Goal: Task Accomplishment & Management: Manage account settings

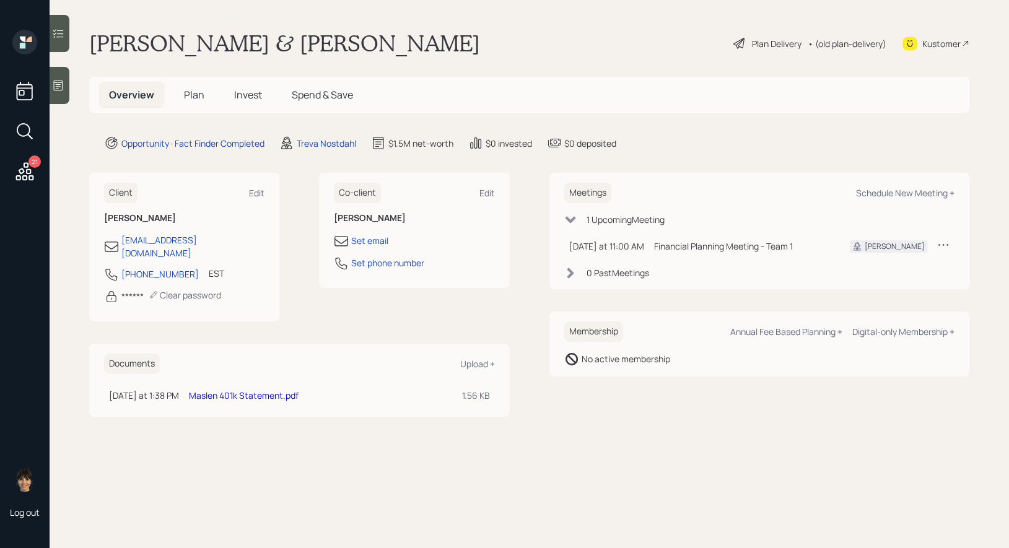
click at [68, 90] on div at bounding box center [60, 85] width 20 height 37
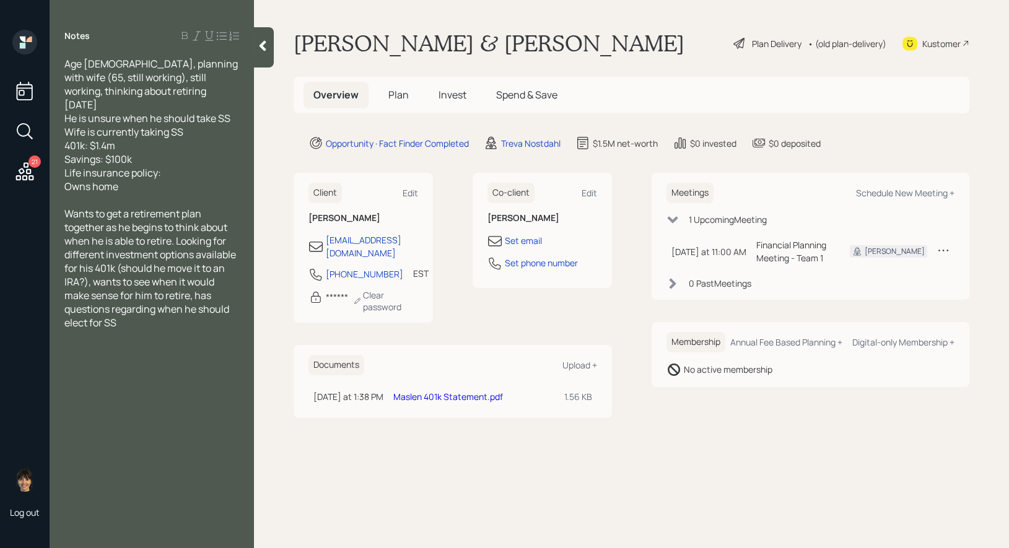
click at [398, 94] on span "Plan" at bounding box center [398, 95] width 20 height 14
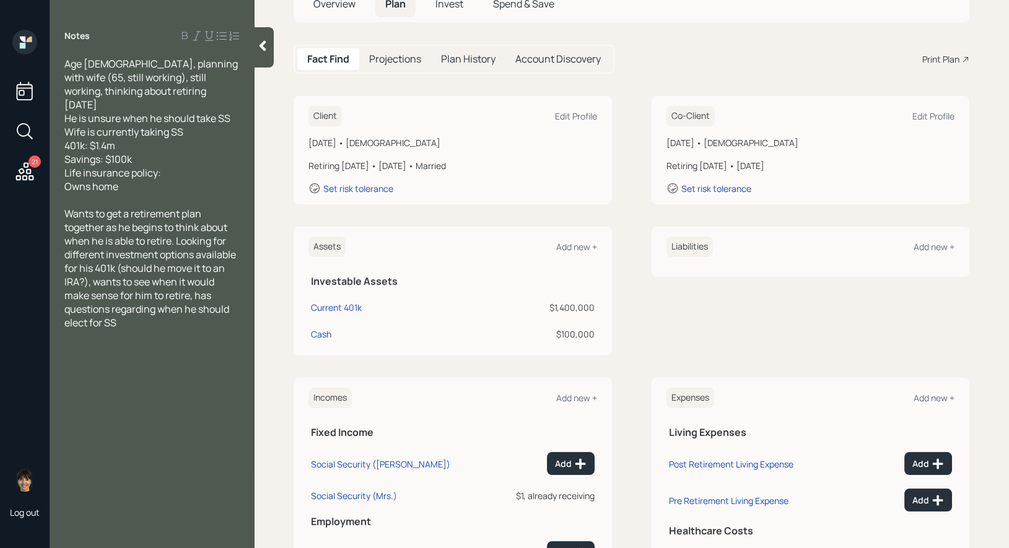
scroll to position [100, 0]
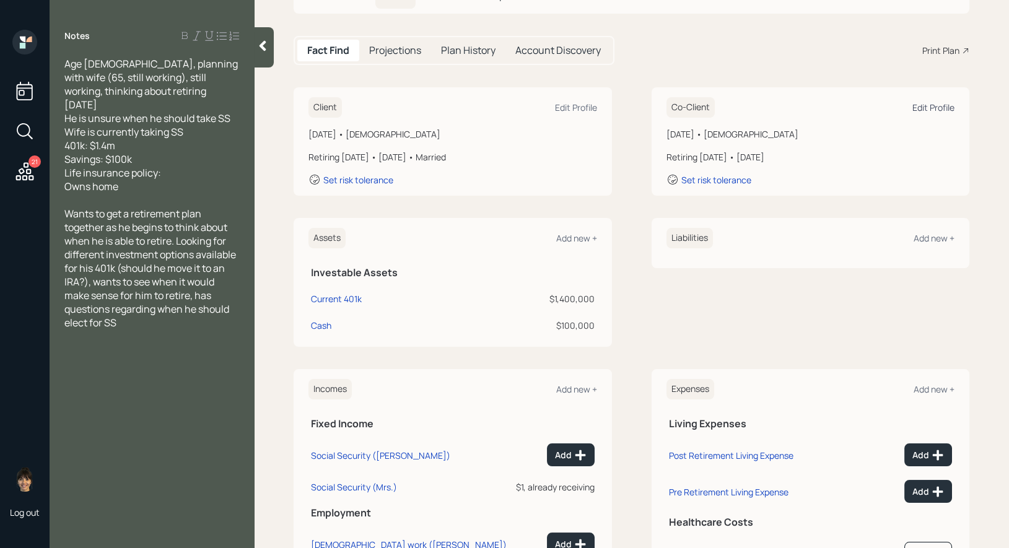
click at [930, 106] on div "Edit Profile" at bounding box center [933, 108] width 42 height 12
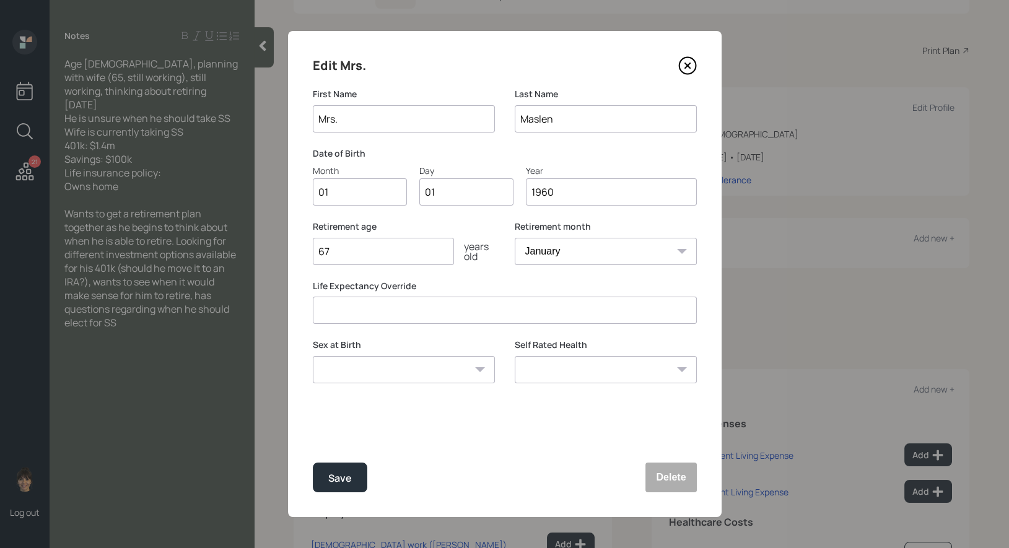
click at [344, 256] on input "67" at bounding box center [383, 251] width 141 height 27
type input "65"
click at [336, 480] on div "Save" at bounding box center [340, 478] width 24 height 17
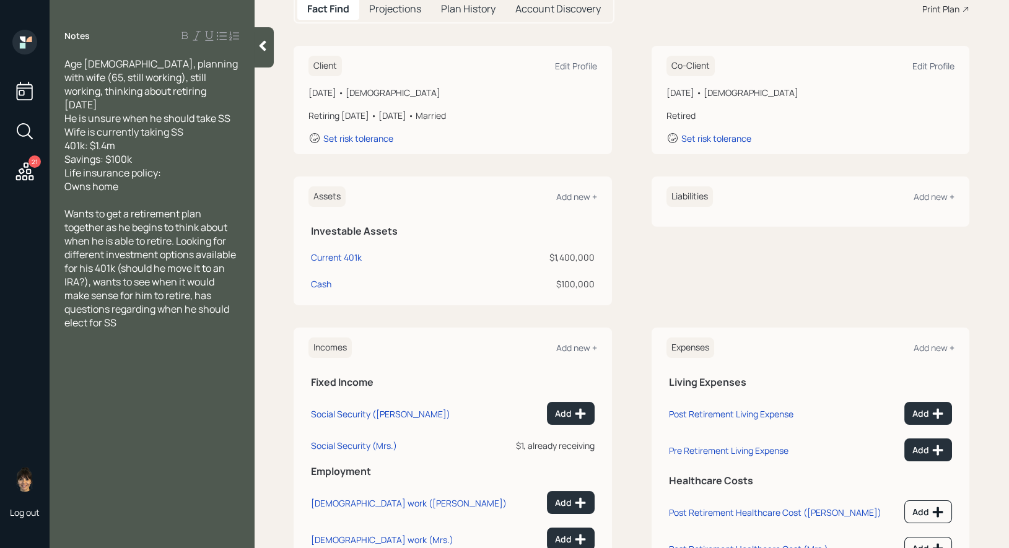
scroll to position [195, 0]
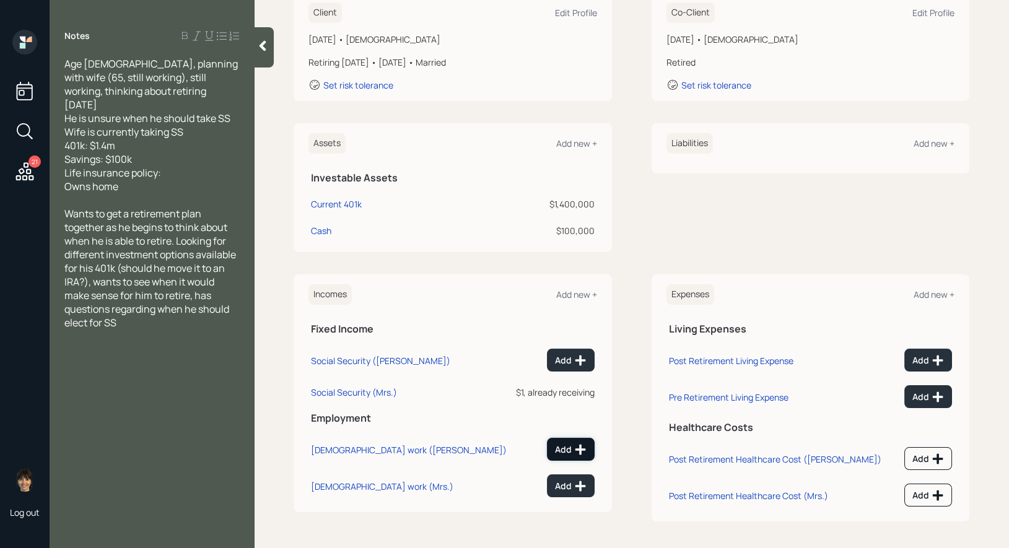
click at [567, 450] on div "Add" at bounding box center [571, 450] width 32 height 12
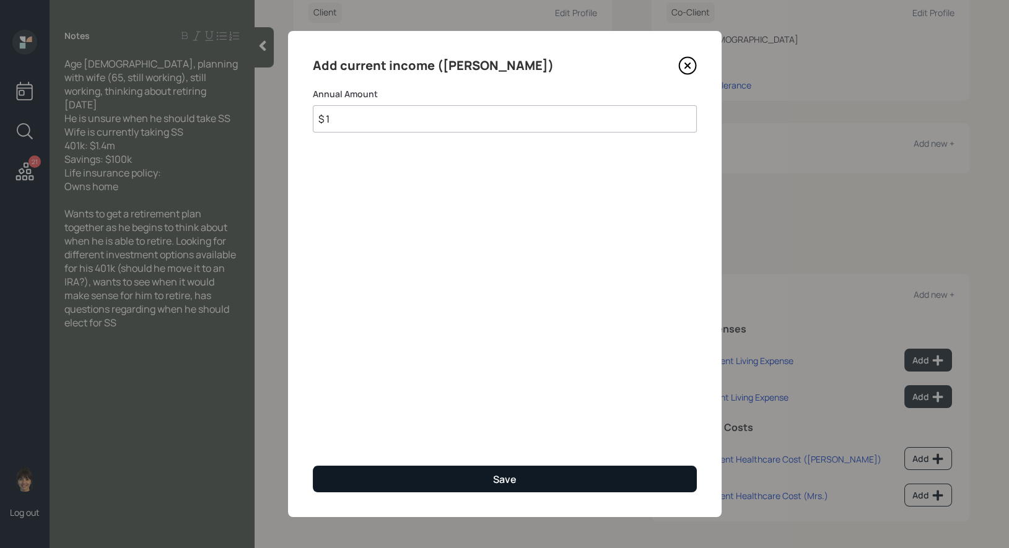
type input "$ 1"
click at [500, 482] on div "Save" at bounding box center [505, 480] width 24 height 14
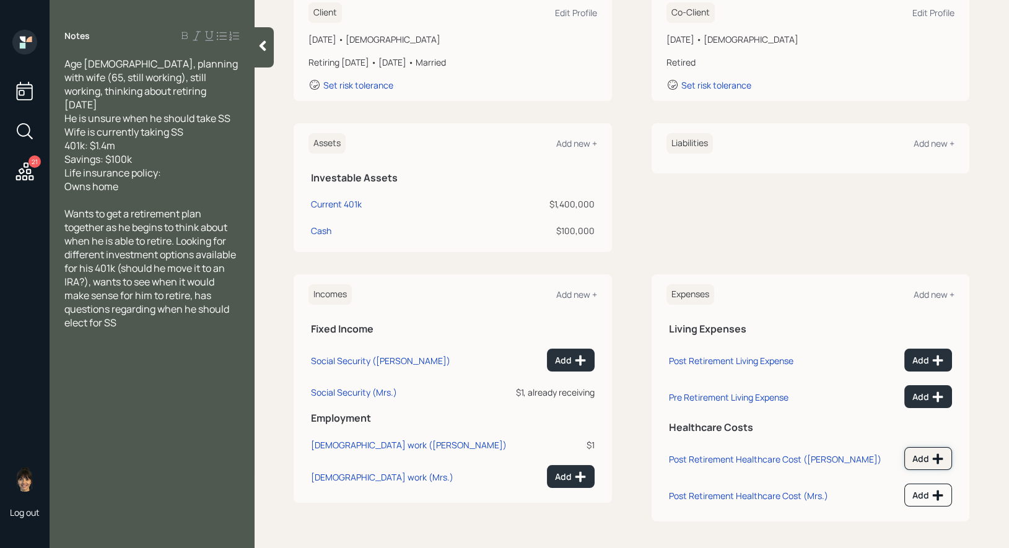
click at [930, 453] on div "Add" at bounding box center [928, 459] width 32 height 12
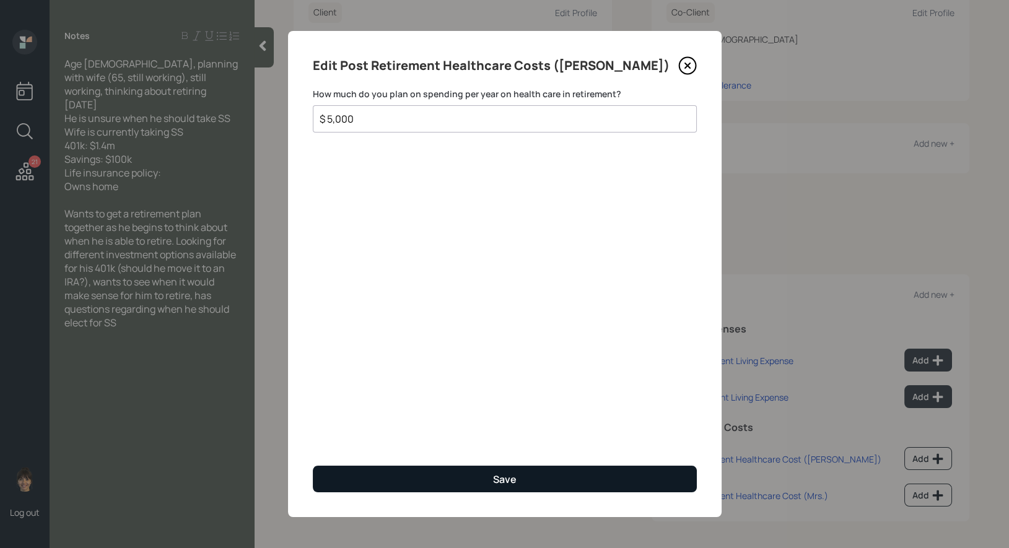
type input "$ 5,000"
click at [606, 471] on button "Save" at bounding box center [505, 479] width 384 height 27
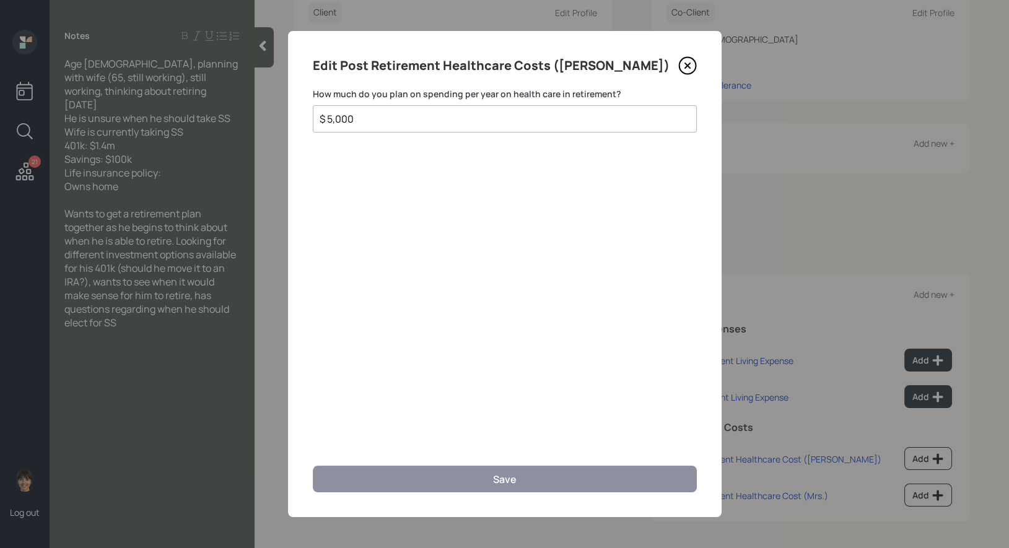
scroll to position [186, 0]
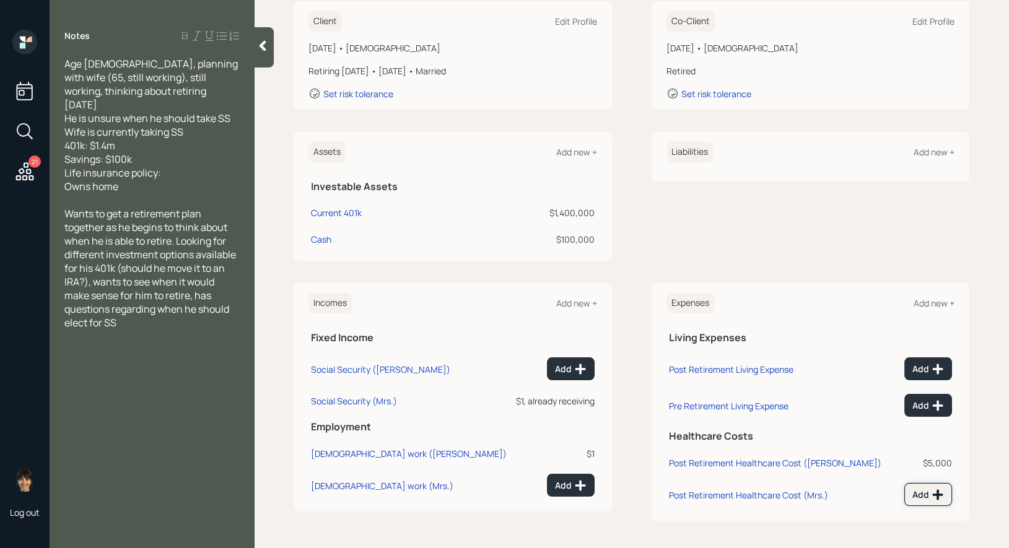
click at [922, 489] on div "Add" at bounding box center [928, 495] width 32 height 12
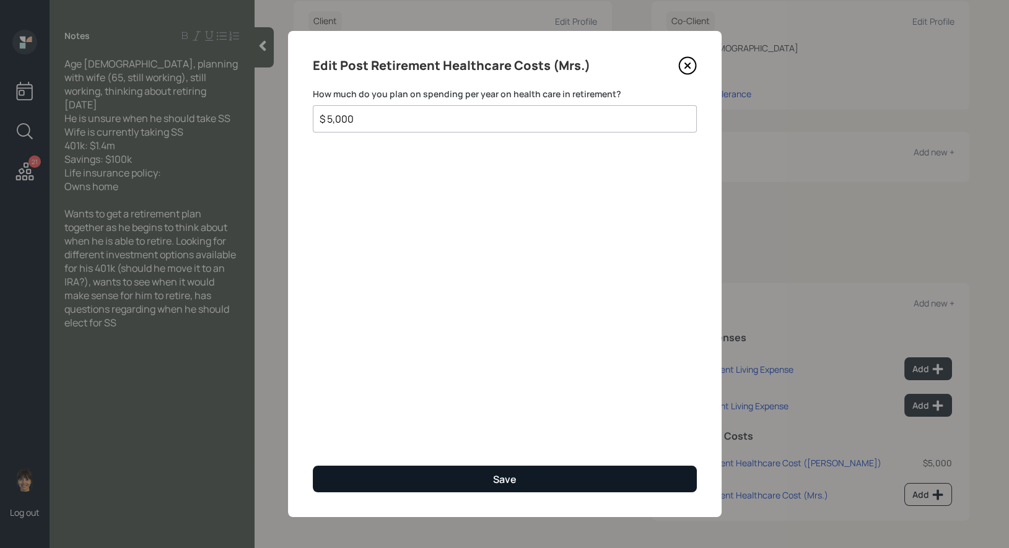
type input "$ 5,000"
click at [483, 476] on button "Save" at bounding box center [505, 479] width 384 height 27
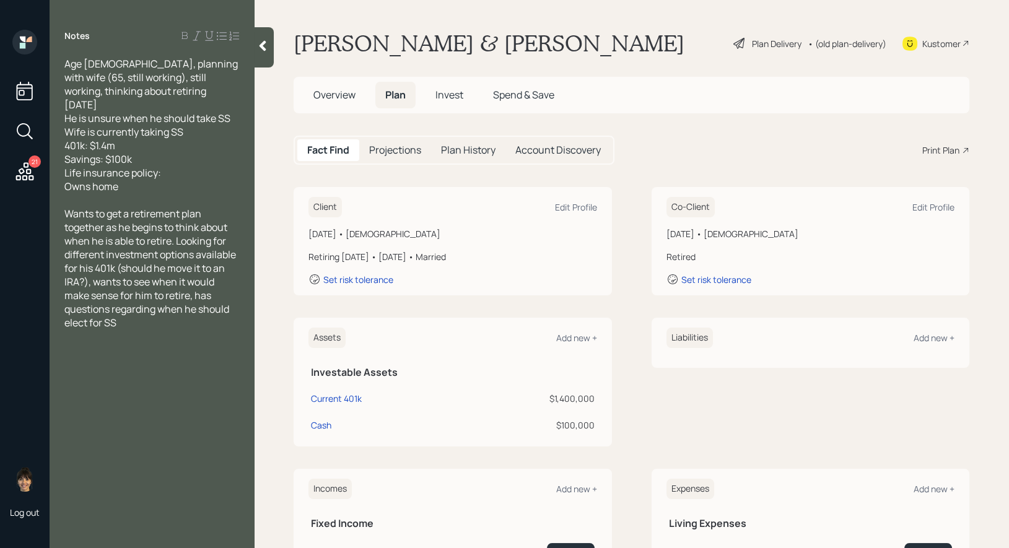
click at [266, 48] on icon at bounding box center [262, 46] width 12 height 12
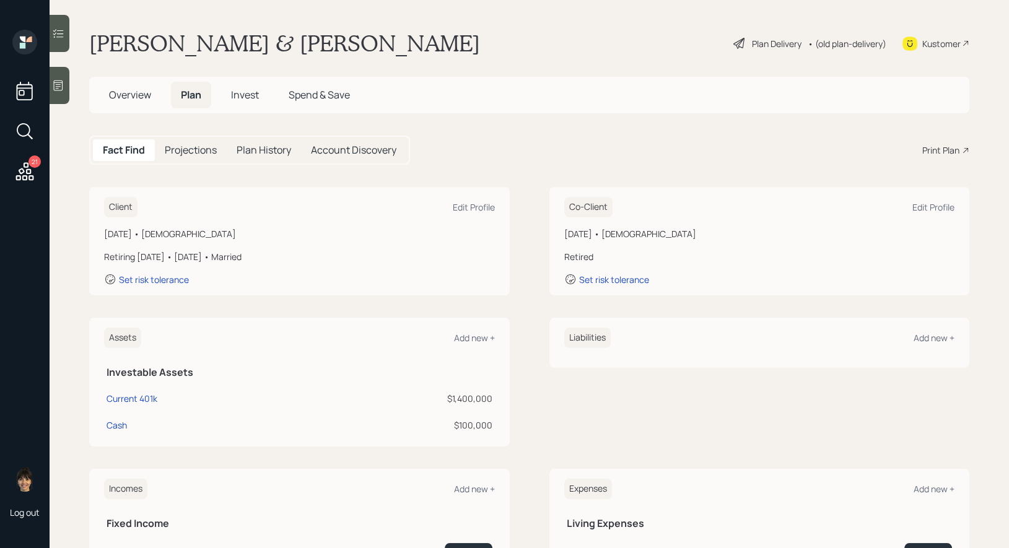
click at [736, 43] on icon at bounding box center [739, 43] width 15 height 15
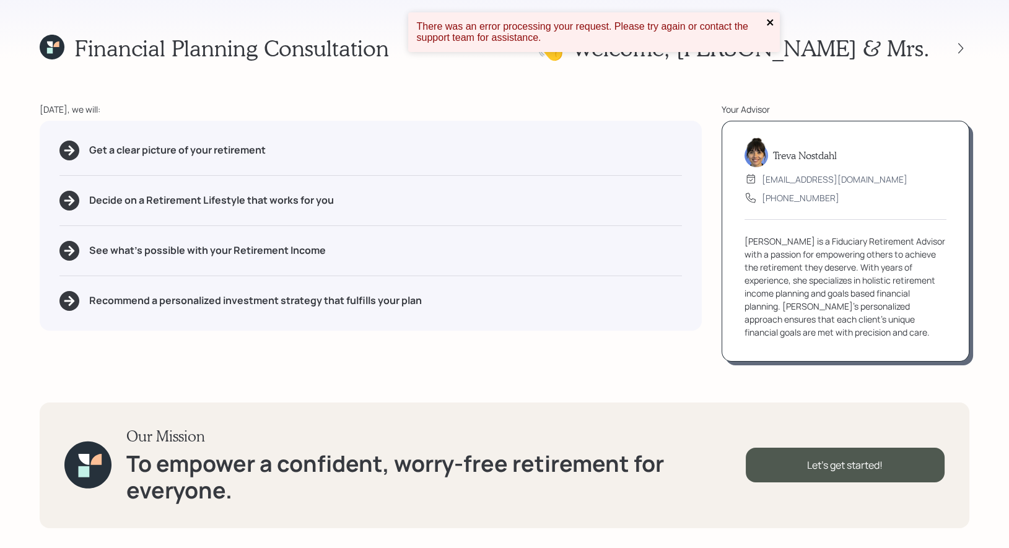
click at [771, 22] on icon "close" at bounding box center [770, 22] width 6 height 6
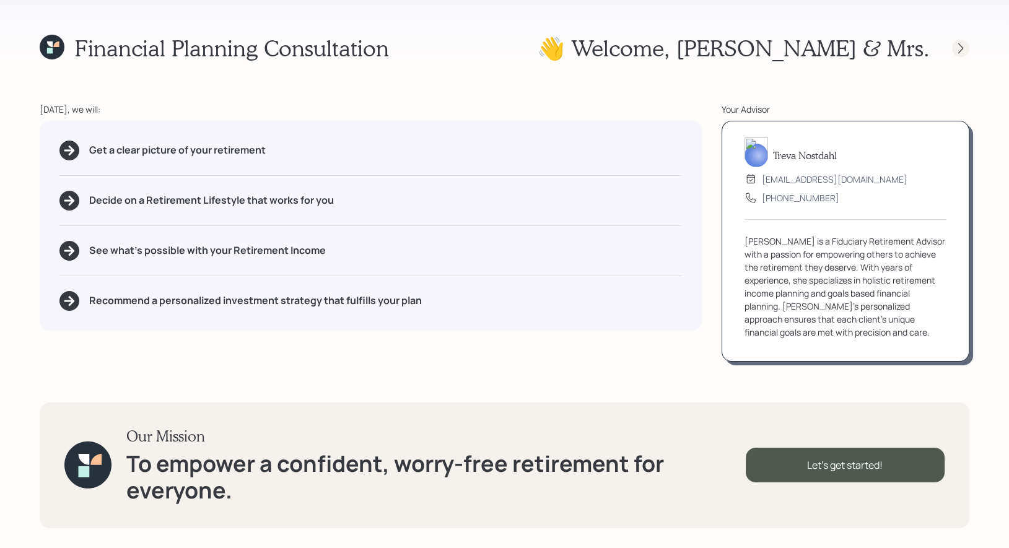
click at [962, 51] on icon at bounding box center [961, 48] width 12 height 12
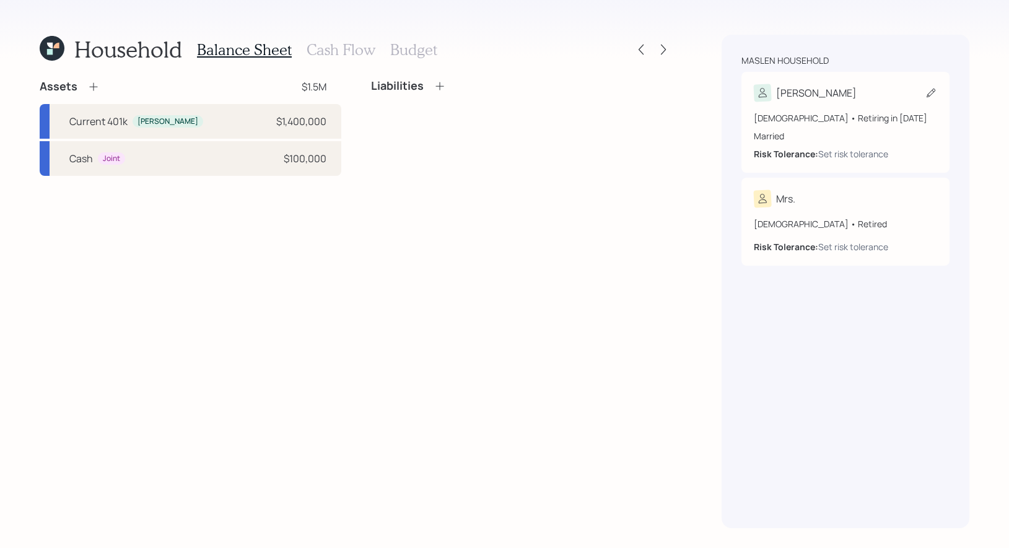
click at [928, 95] on icon at bounding box center [931, 93] width 9 height 9
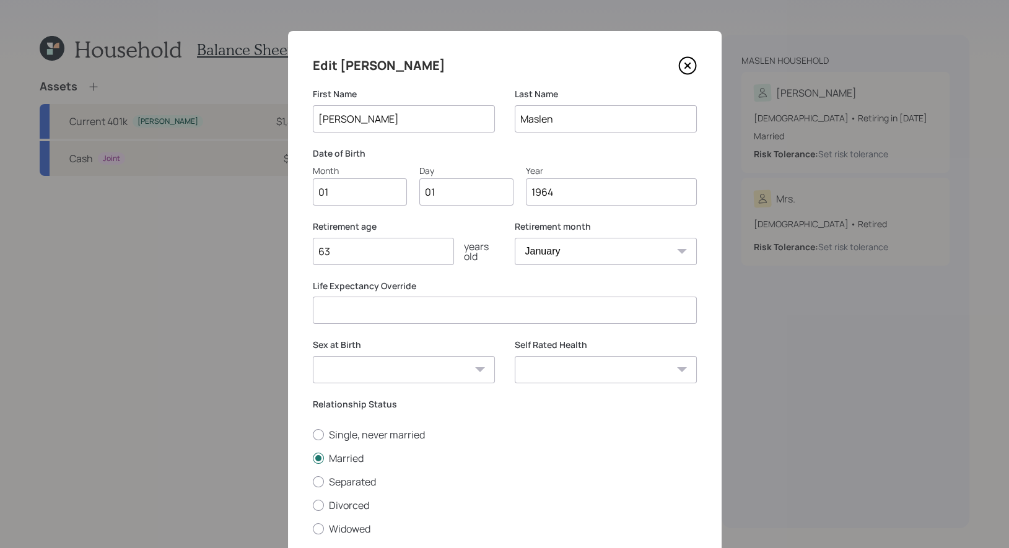
click at [375, 197] on input "01" at bounding box center [360, 191] width 94 height 27
type input "05"
type input "0"
type input "24"
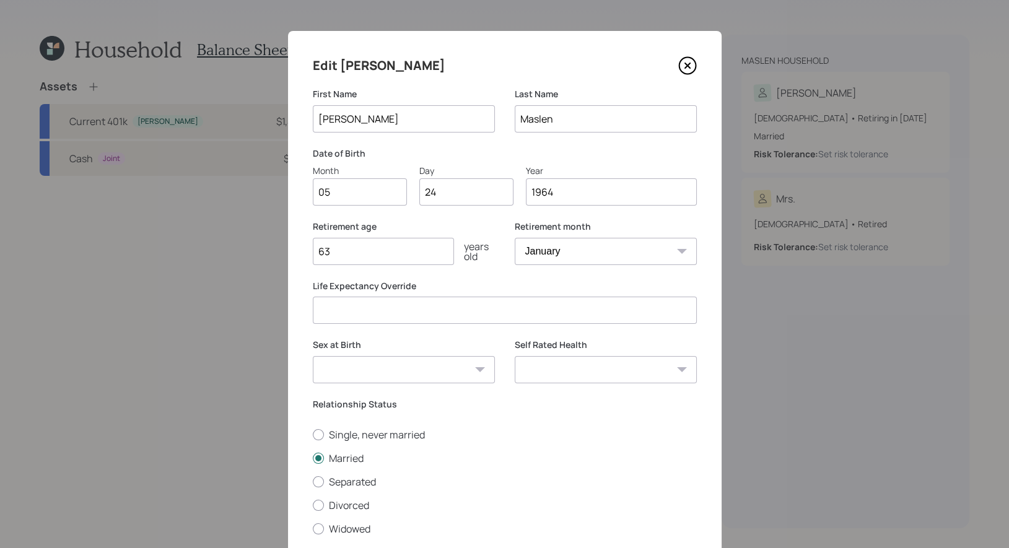
click at [599, 254] on select "January February March April May June July August September October November De…" at bounding box center [606, 251] width 182 height 27
select select "6"
click at [515, 238] on select "January February March April May June July August September October November De…" at bounding box center [606, 251] width 182 height 27
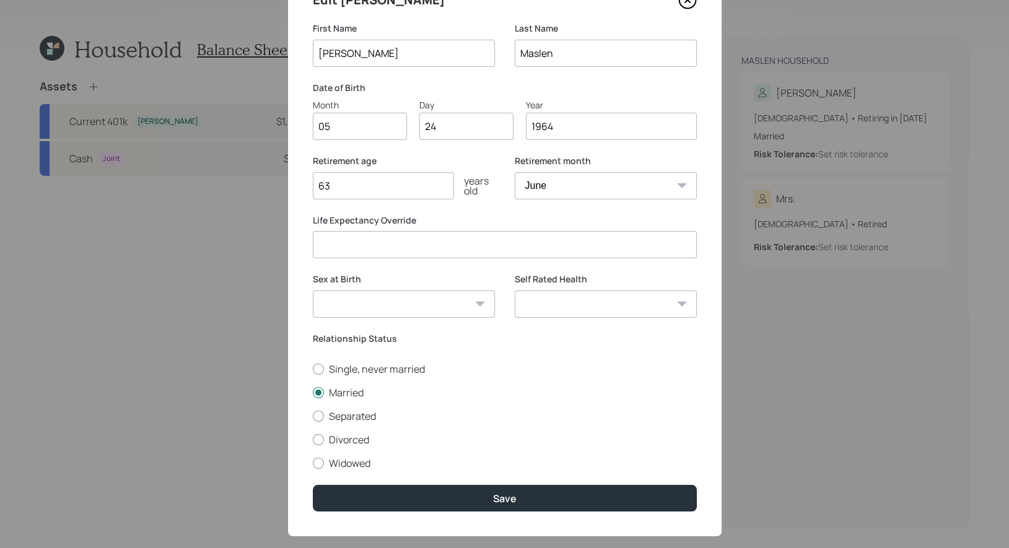
scroll to position [85, 0]
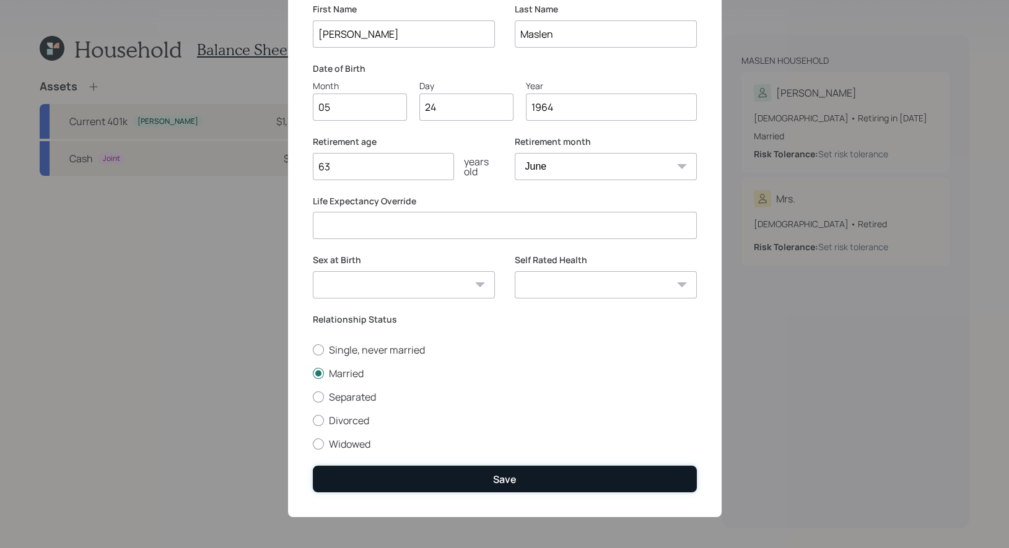
click at [524, 479] on button "Save" at bounding box center [505, 479] width 384 height 27
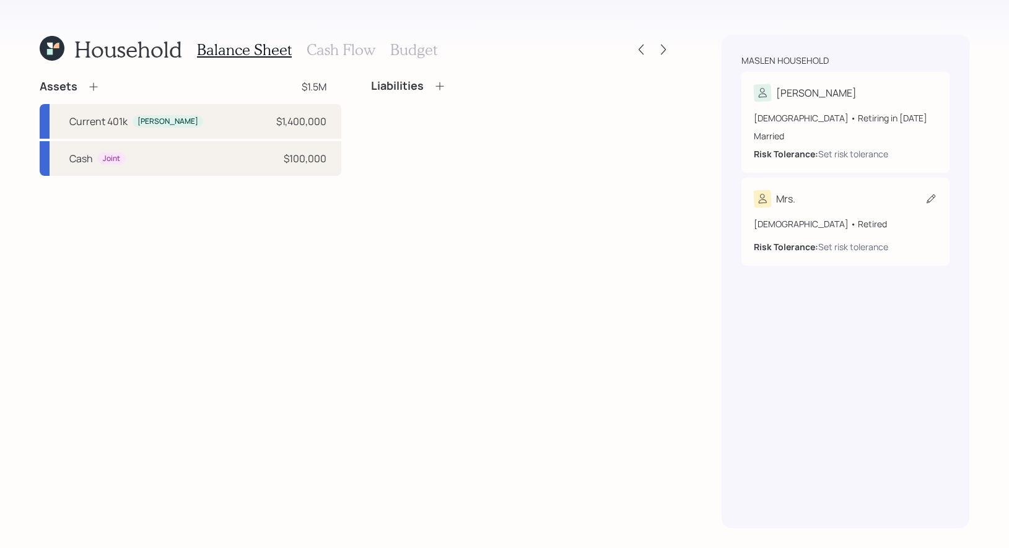
click at [930, 198] on icon at bounding box center [931, 199] width 12 height 12
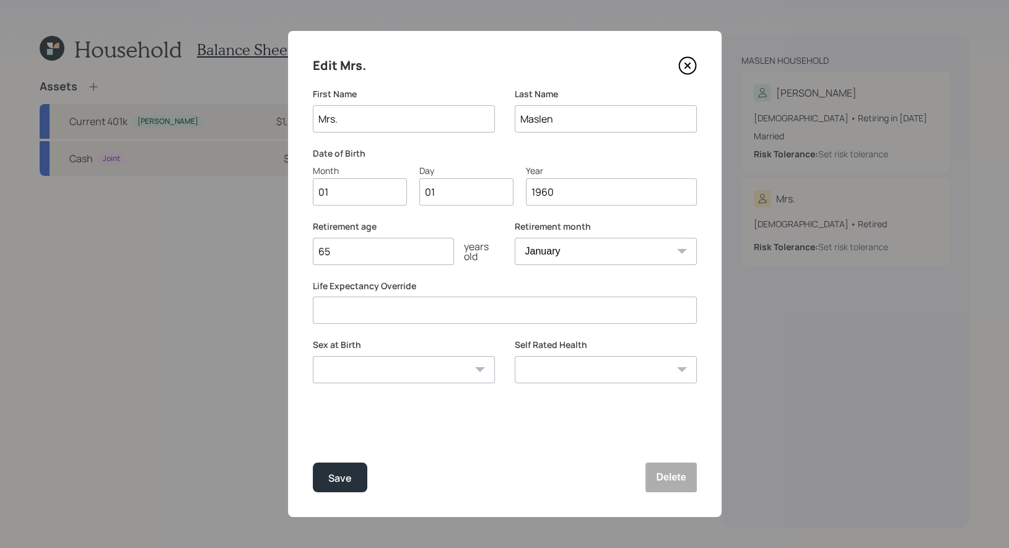
click at [382, 121] on input "Mrs." at bounding box center [404, 118] width 182 height 27
type input "[PERSON_NAME]"
click at [364, 193] on input "01" at bounding box center [360, 191] width 94 height 27
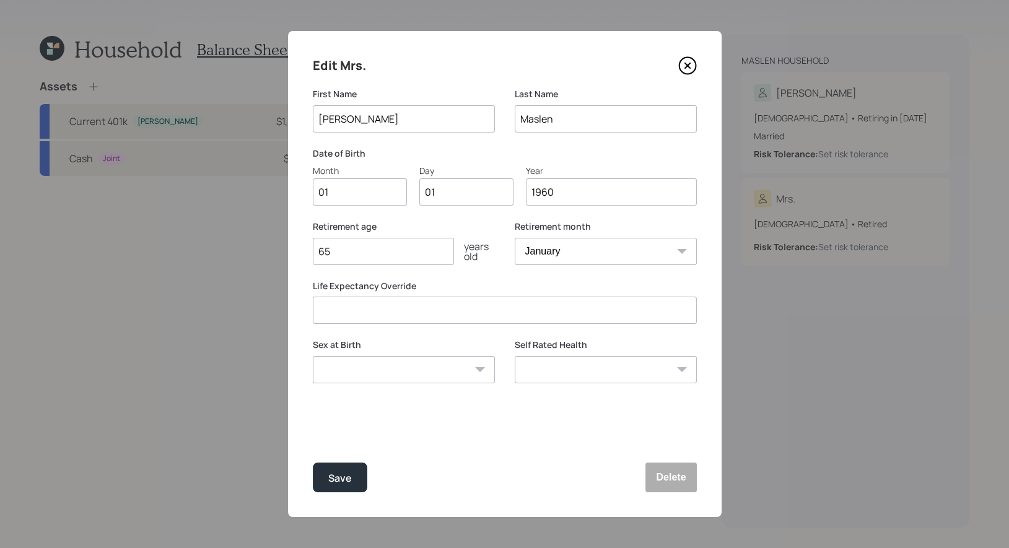
click at [364, 193] on input "01" at bounding box center [360, 191] width 94 height 27
type input "08"
type input "0"
type input "19"
type input "1959"
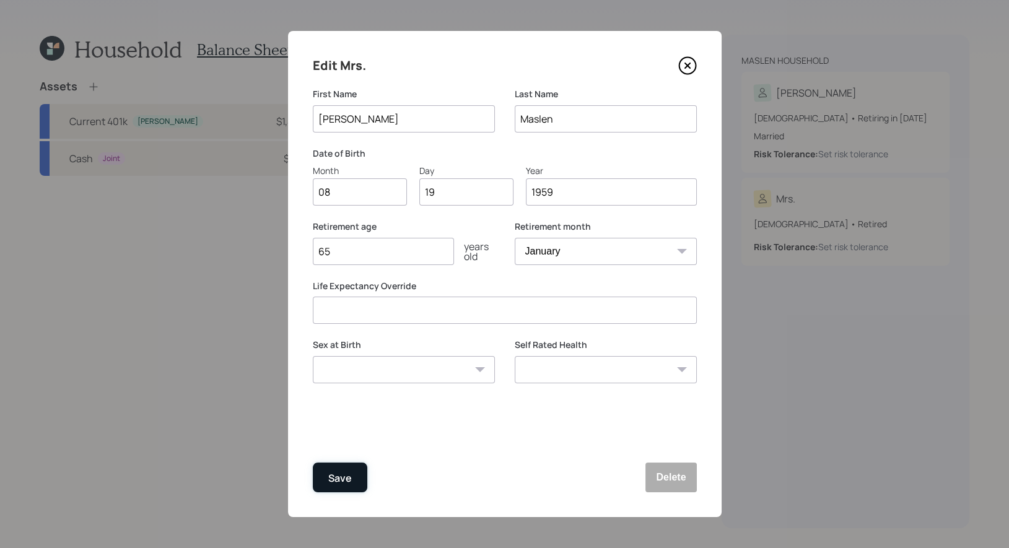
click at [349, 478] on div "Save" at bounding box center [340, 478] width 24 height 17
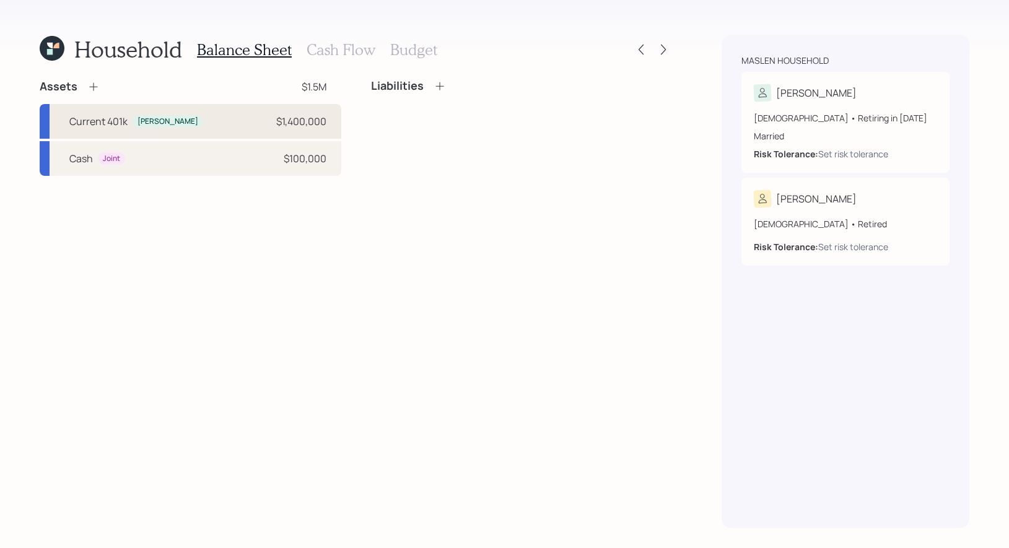
click at [199, 119] on div "Current 401k [PERSON_NAME] $1,400,000" at bounding box center [191, 121] width 302 height 35
select select "company_sponsored"
select select "balanced"
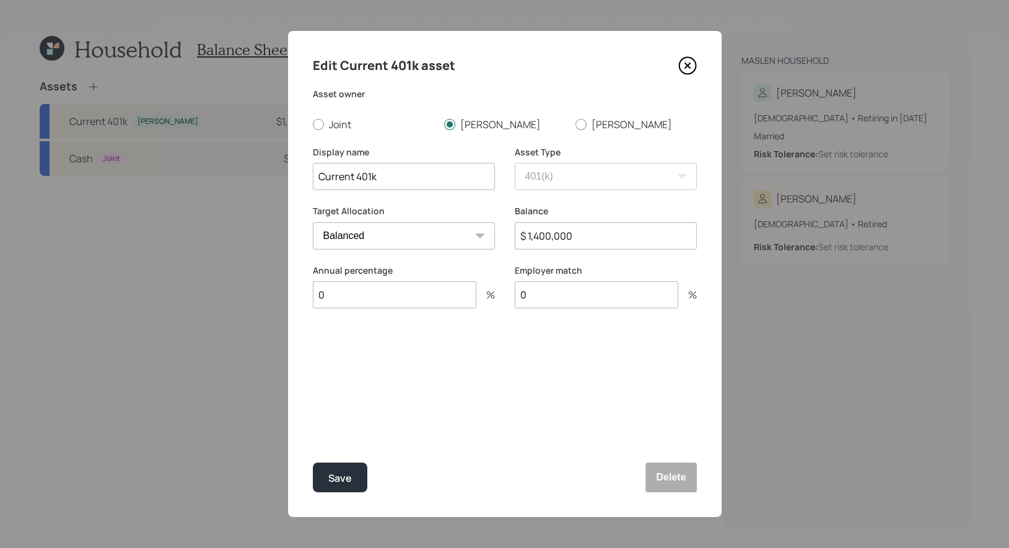
click at [396, 300] on input "0" at bounding box center [395, 294] width 164 height 27
type input "15"
click at [400, 360] on div "Select..." at bounding box center [392, 356] width 158 height 21
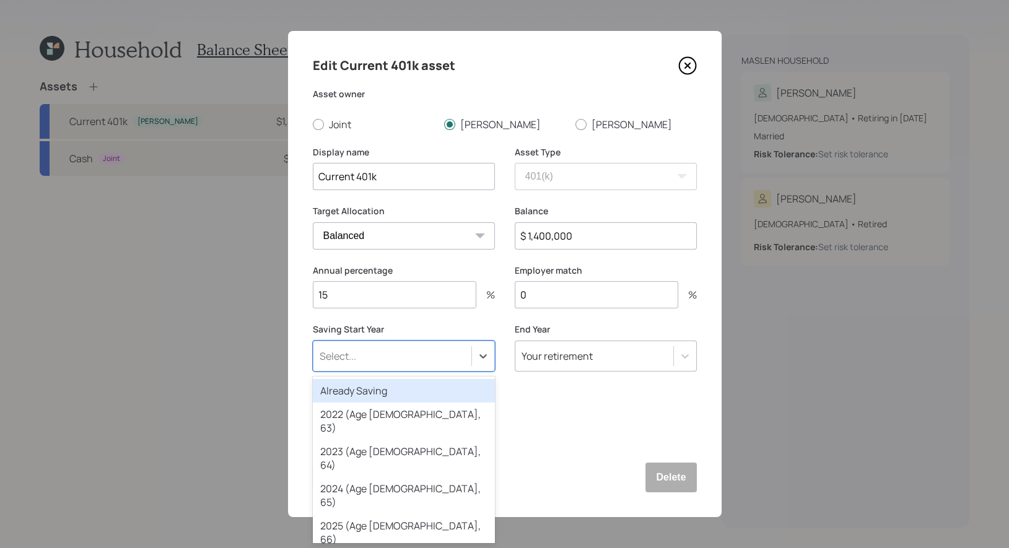
click at [390, 390] on div "Already Saving" at bounding box center [404, 391] width 182 height 24
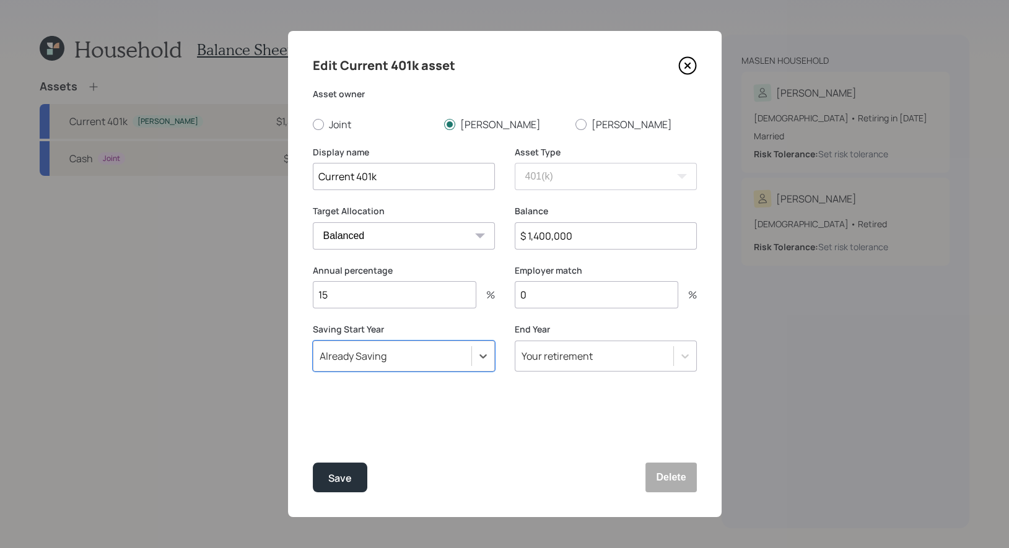
click at [549, 302] on input "0" at bounding box center [597, 294] width 164 height 27
type input "3"
click at [335, 481] on div "Save" at bounding box center [340, 478] width 24 height 17
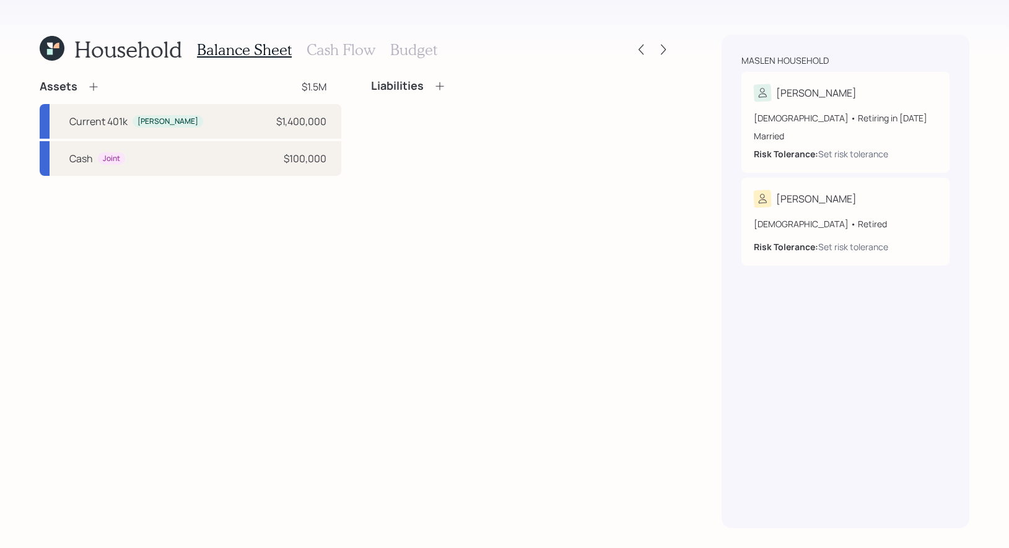
click at [98, 82] on icon at bounding box center [93, 87] width 12 height 12
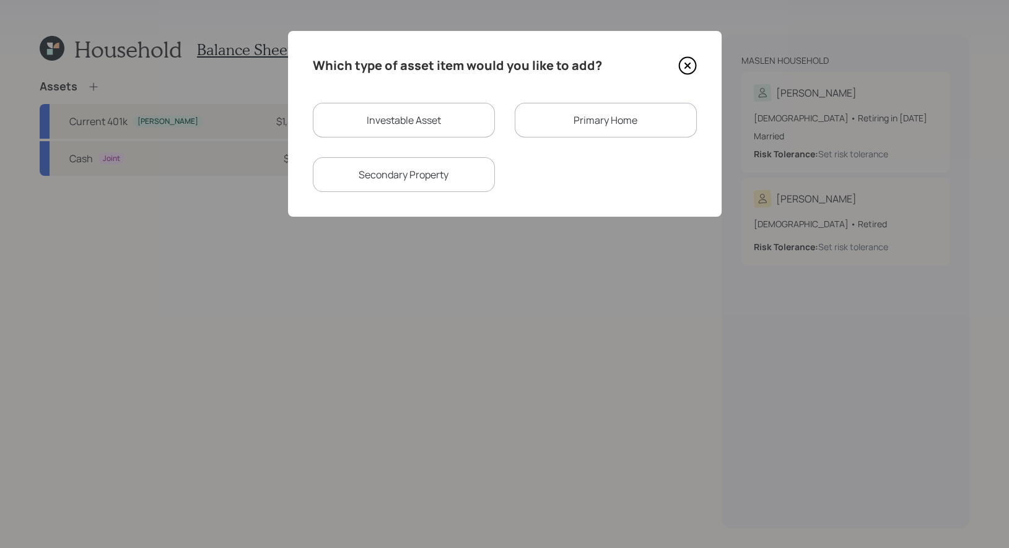
click at [570, 122] on div "Primary Home" at bounding box center [606, 120] width 182 height 35
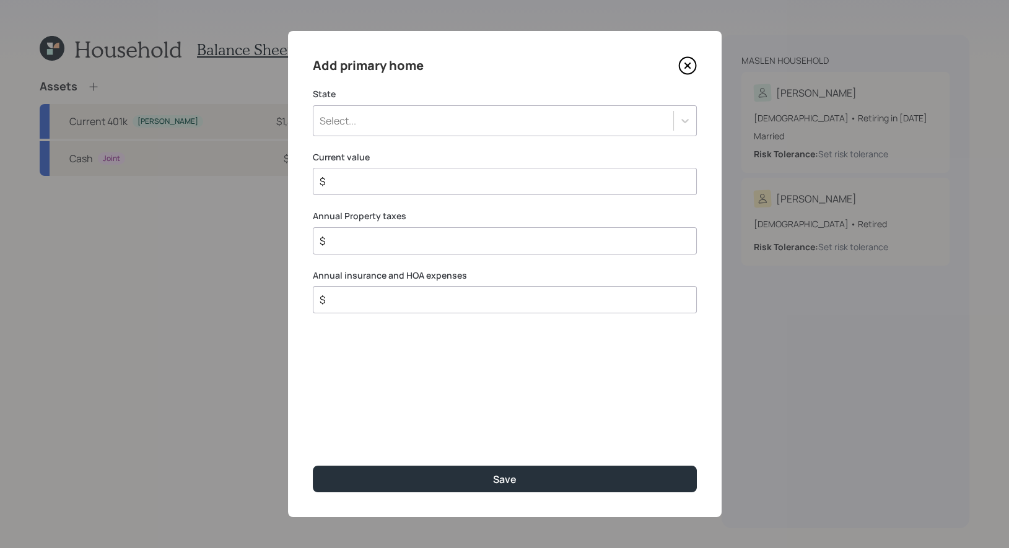
click at [459, 124] on div "Select..." at bounding box center [493, 120] width 360 height 21
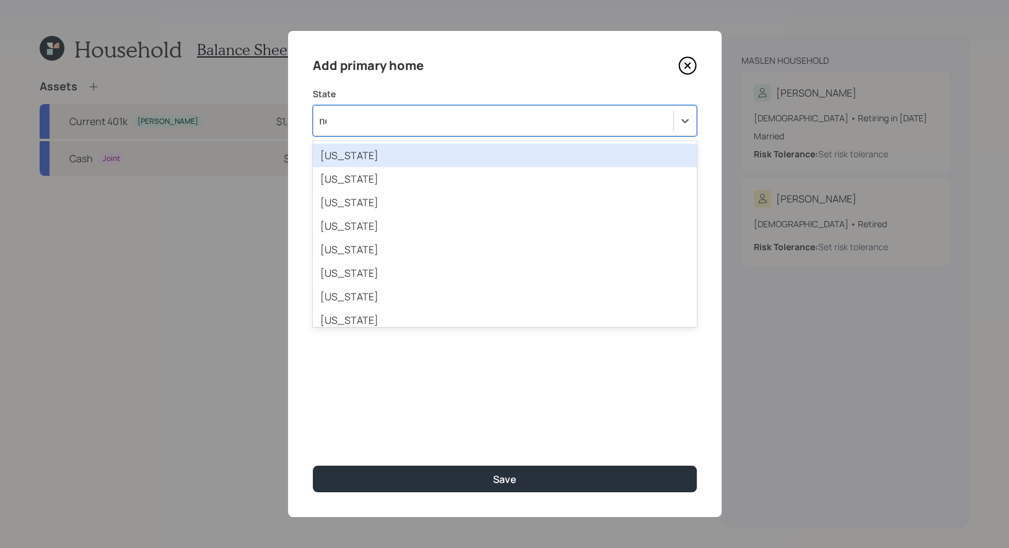
type input "new"
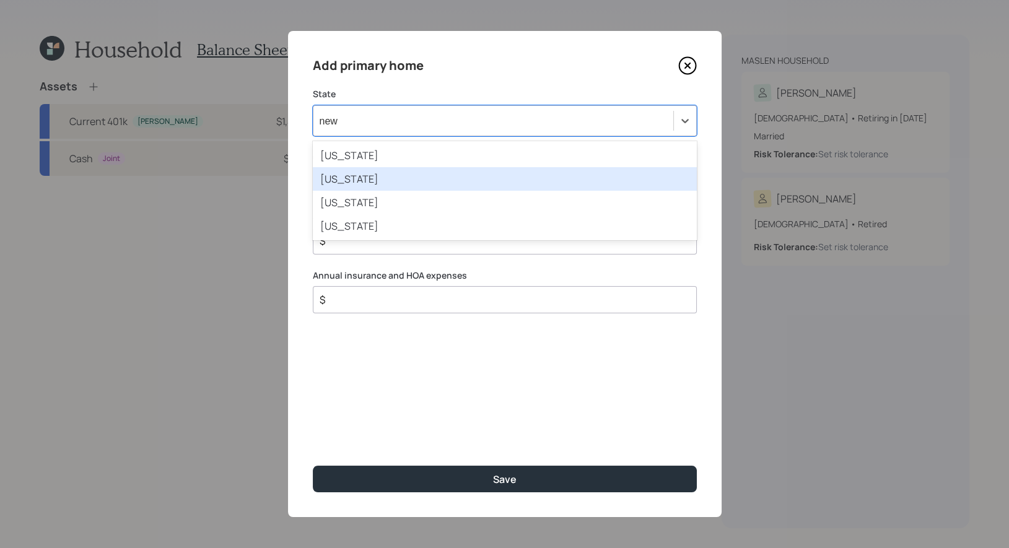
click at [419, 180] on div "[US_STATE]" at bounding box center [505, 179] width 384 height 24
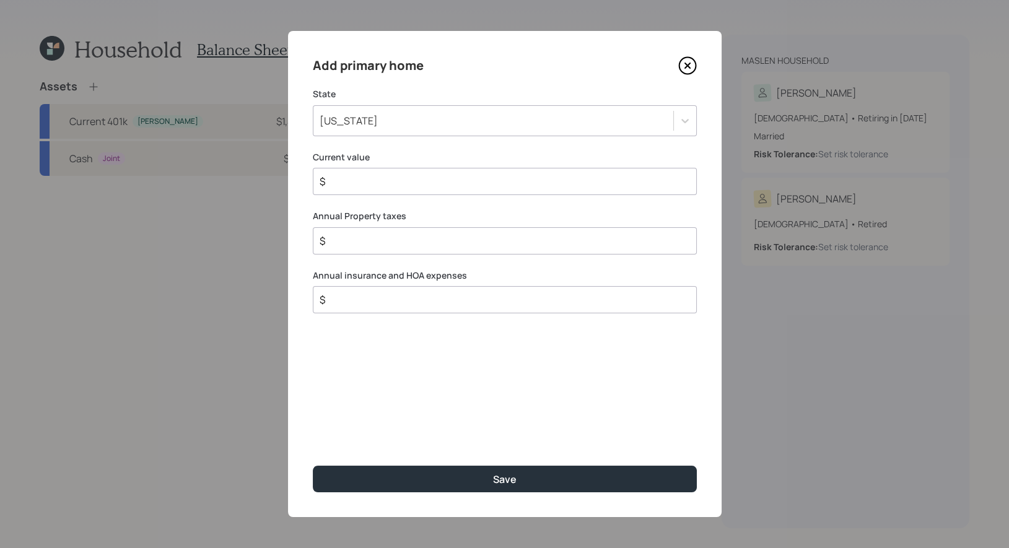
click at [377, 184] on input "$" at bounding box center [499, 181] width 363 height 15
type input "$ 700,000"
click at [373, 237] on input "$" at bounding box center [499, 241] width 363 height 15
type input "$ 14,000"
click at [348, 303] on input "$" at bounding box center [499, 299] width 363 height 15
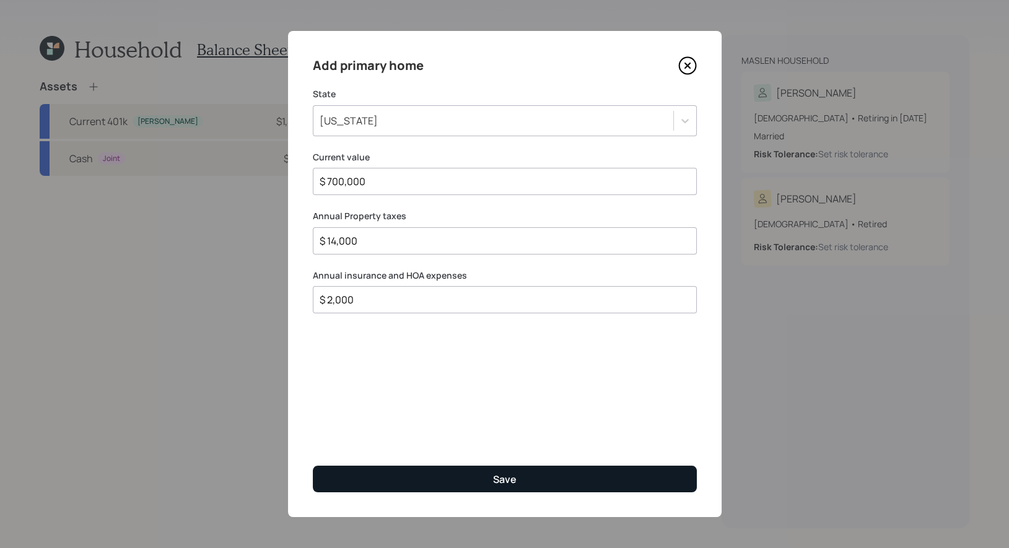
type input "$ 2,000"
click at [402, 479] on button "Save" at bounding box center [505, 479] width 384 height 27
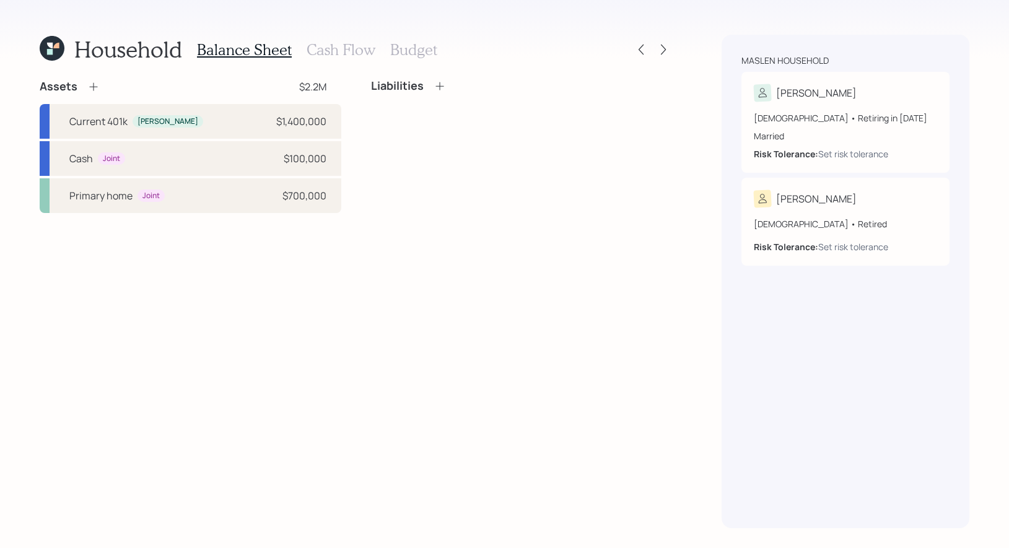
click at [438, 86] on icon at bounding box center [439, 86] width 8 height 8
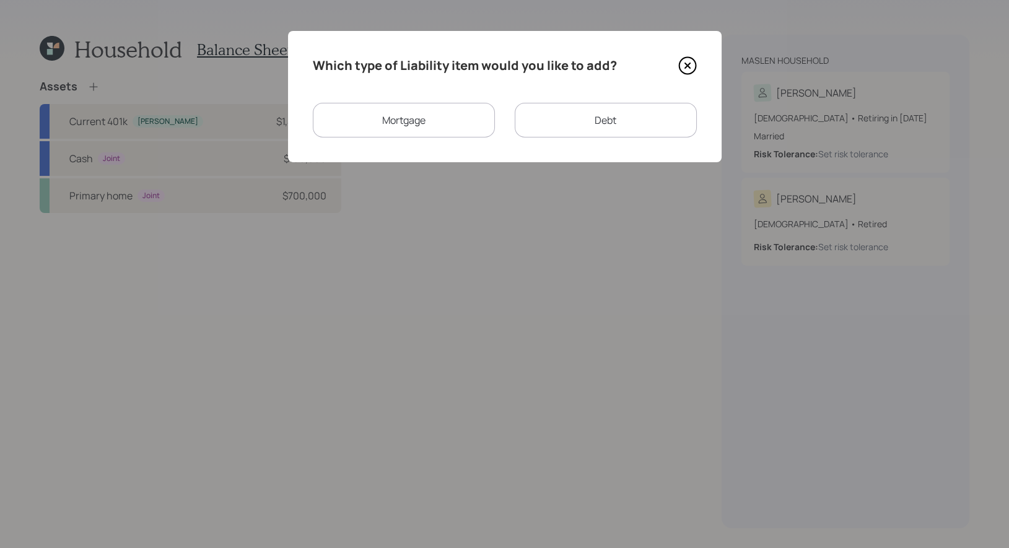
click at [405, 116] on div "Mortgage" at bounding box center [404, 120] width 182 height 35
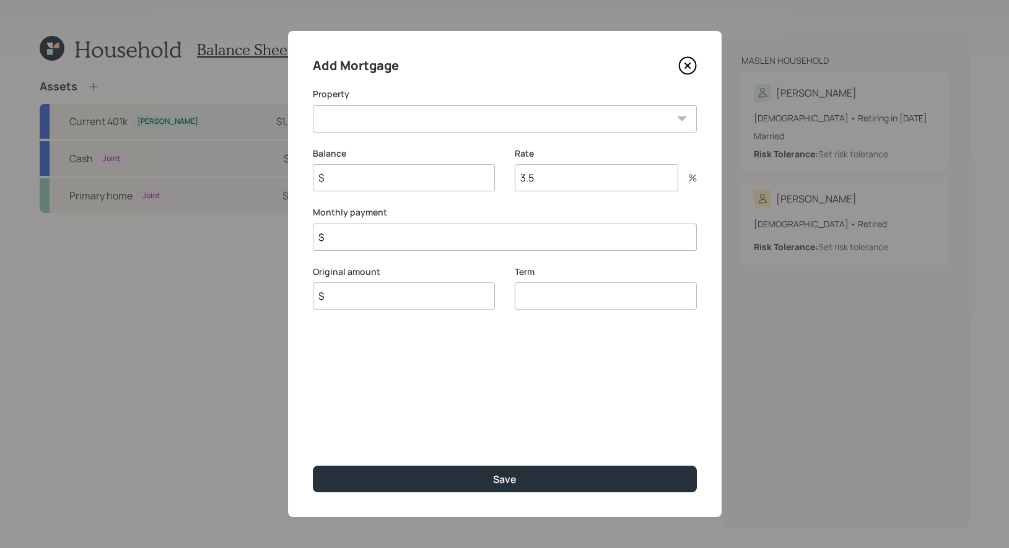
click at [373, 125] on select "NJ Primary home" at bounding box center [505, 118] width 384 height 27
select select "66118dd7-3645-4665-a1c1-f12ca1fef81c"
click at [313, 105] on select "NJ Primary home" at bounding box center [505, 118] width 384 height 27
click at [353, 179] on input "$" at bounding box center [404, 177] width 182 height 27
type input "$ 140,000"
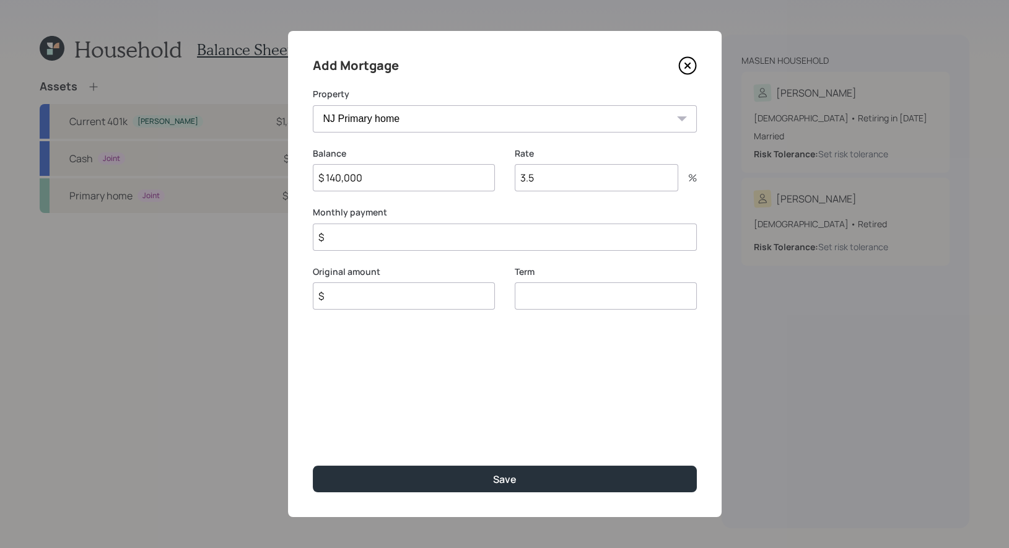
click at [596, 184] on input "3.5" at bounding box center [597, 177] width 164 height 27
type input "3"
click at [364, 299] on input "$" at bounding box center [404, 295] width 182 height 27
type input "$ 140,000"
click at [558, 295] on input "number" at bounding box center [606, 295] width 182 height 27
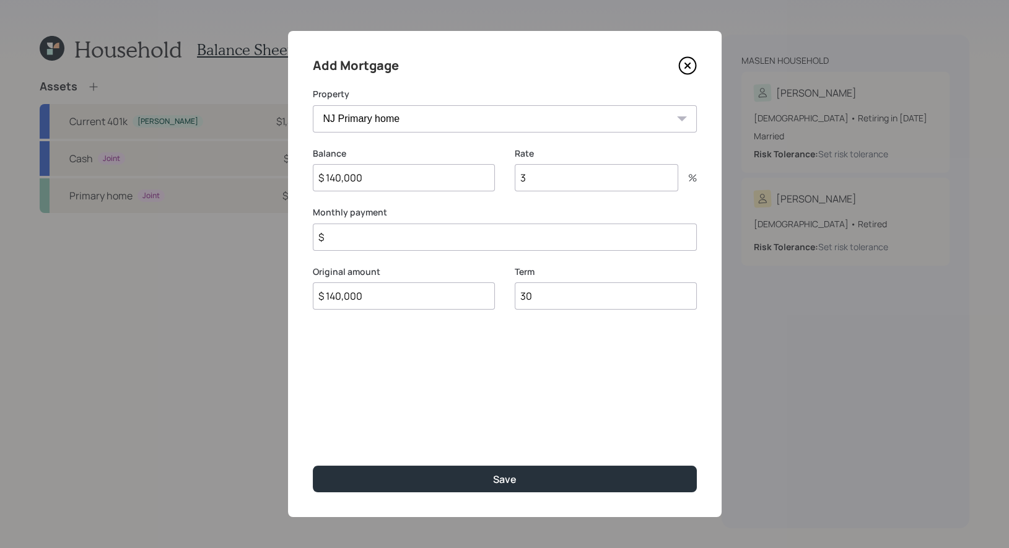
type input "30"
click at [382, 244] on input "$" at bounding box center [505, 237] width 384 height 27
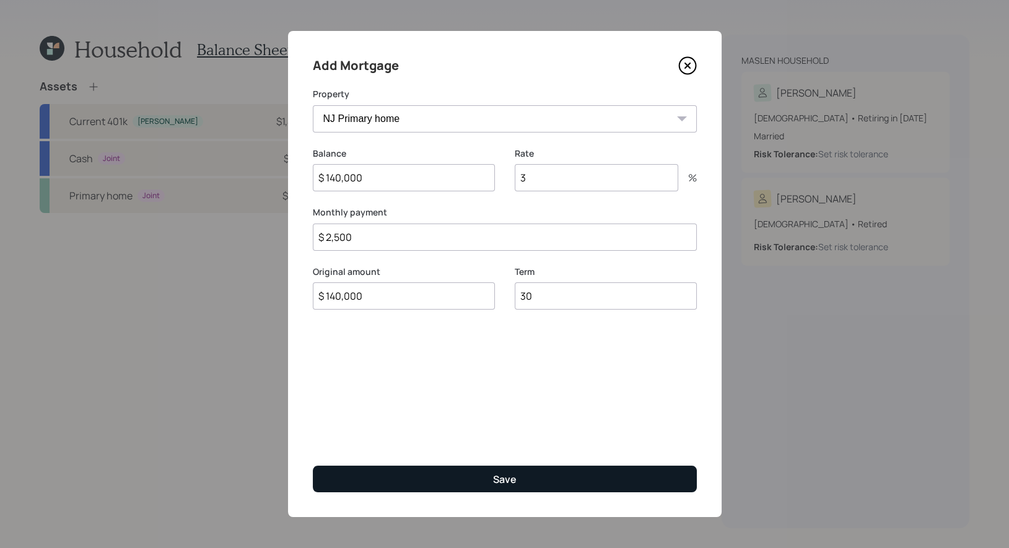
type input "$ 2,500"
click at [398, 475] on button "Save" at bounding box center [505, 479] width 384 height 27
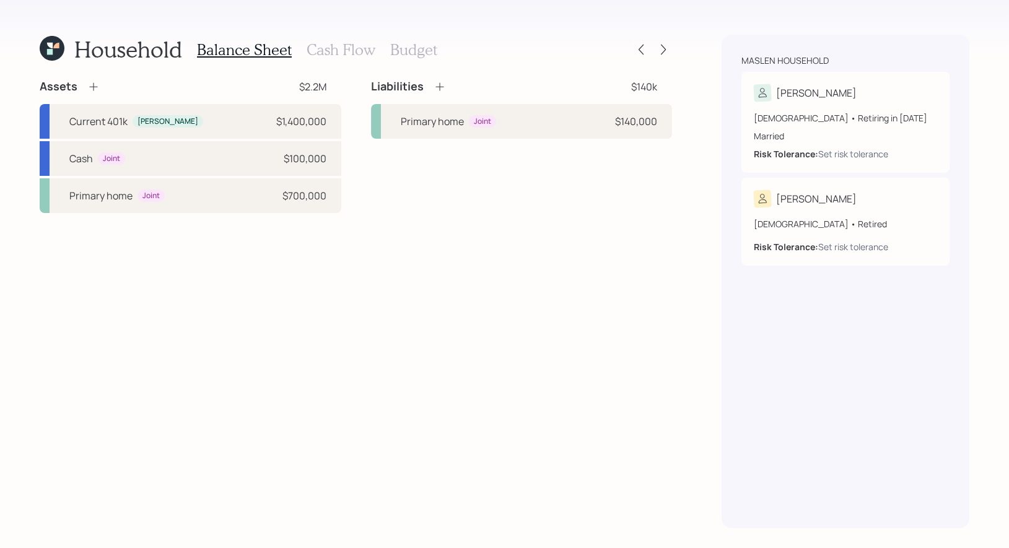
click at [331, 50] on h3 "Cash Flow" at bounding box center [341, 50] width 69 height 18
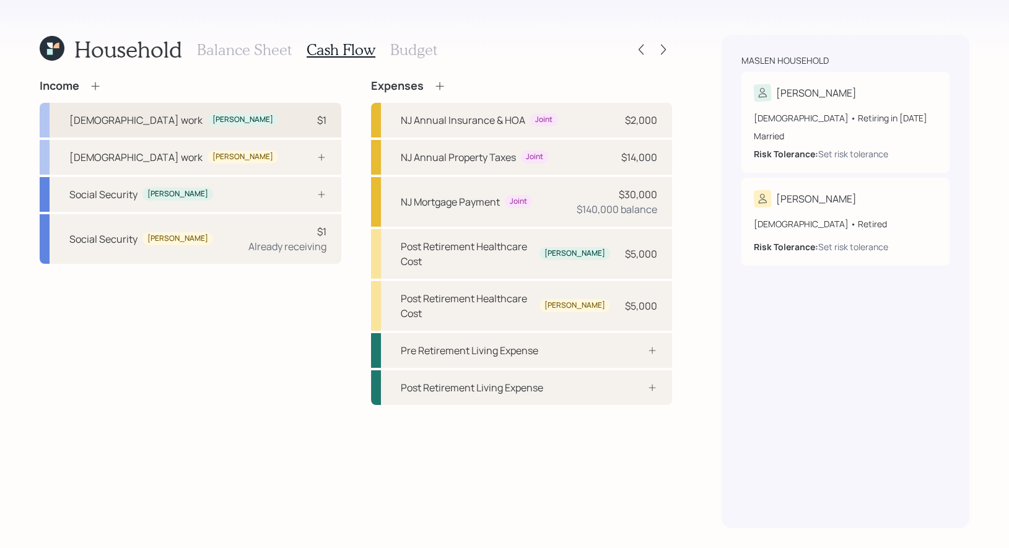
click at [254, 120] on div "[DEMOGRAPHIC_DATA] work [PERSON_NAME] $1" at bounding box center [191, 120] width 302 height 35
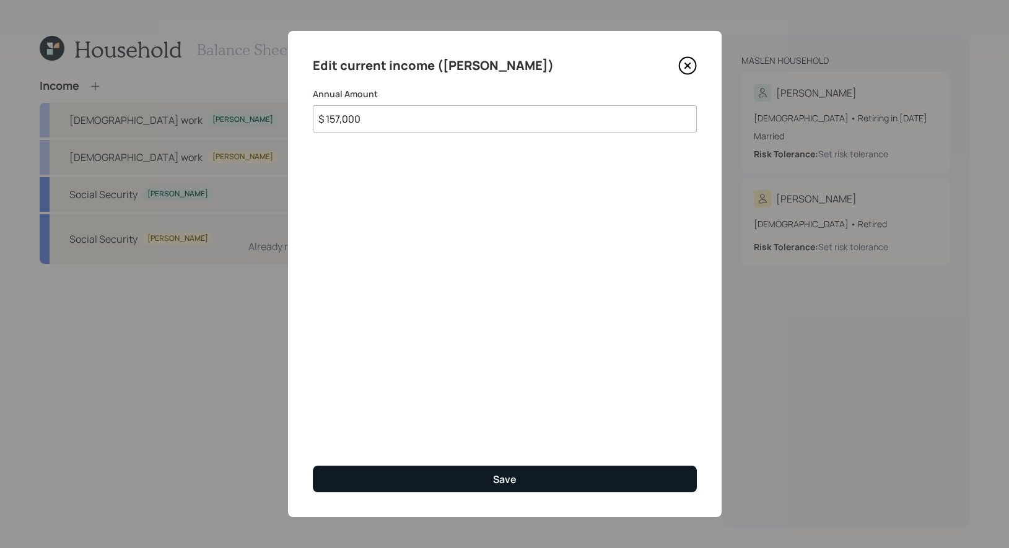
type input "$ 157,000"
click at [425, 479] on button "Save" at bounding box center [505, 479] width 384 height 27
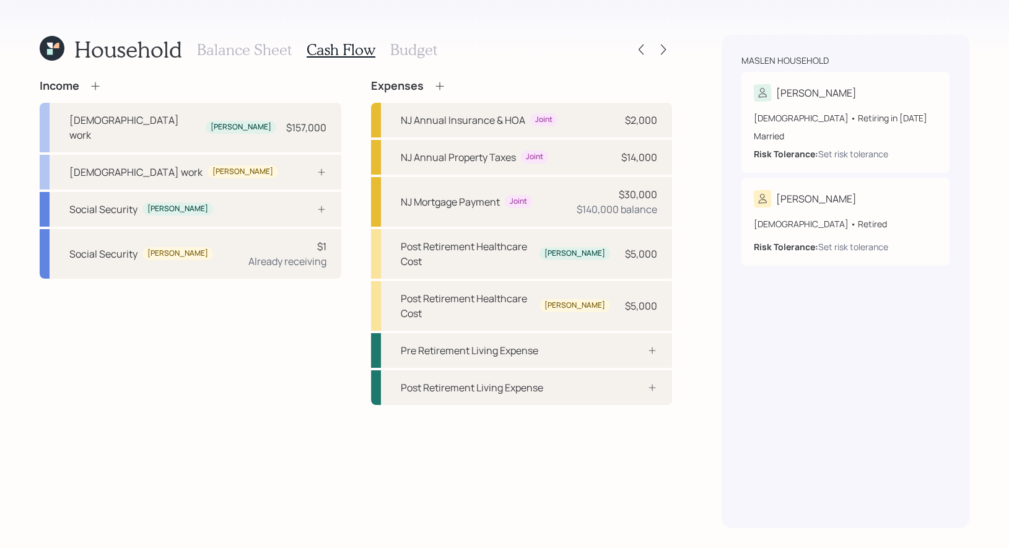
click at [96, 87] on icon at bounding box center [95, 86] width 12 height 12
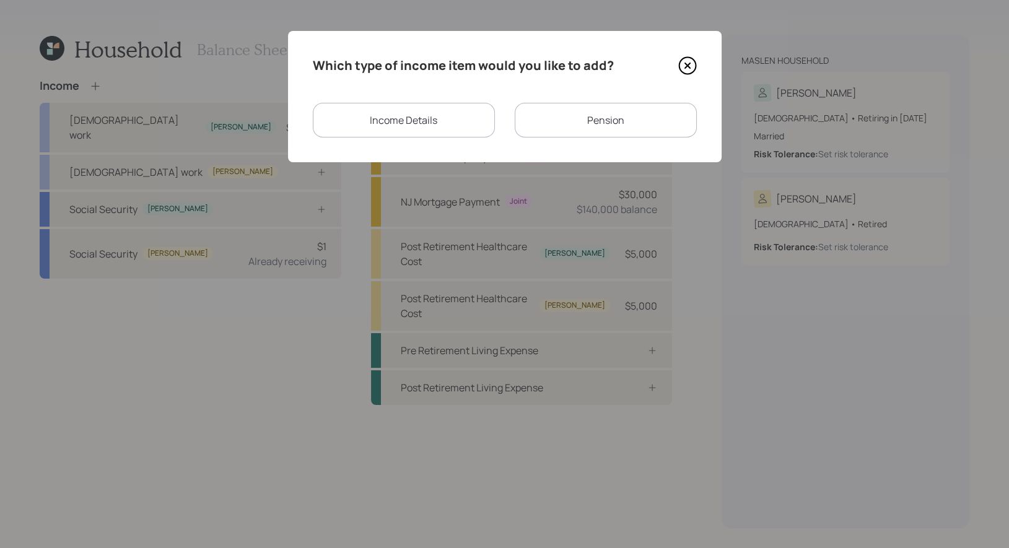
click at [414, 119] on div "Income Details" at bounding box center [404, 120] width 182 height 35
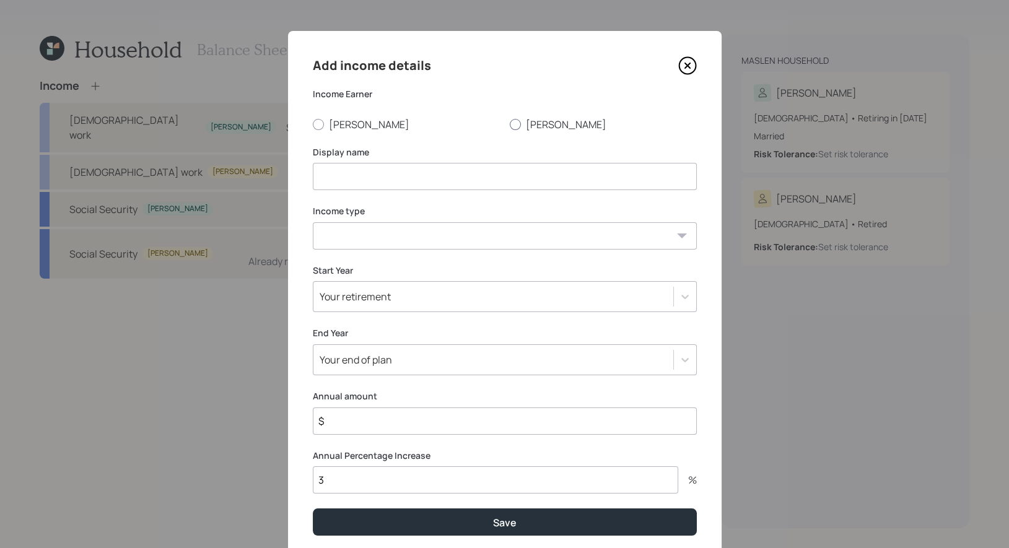
click at [515, 122] on div at bounding box center [515, 124] width 11 height 11
click at [510, 124] on input "[PERSON_NAME]" at bounding box center [509, 124] width 1 height 1
radio input "true"
click at [485, 180] on input at bounding box center [505, 176] width 384 height 27
type input "Part Time"
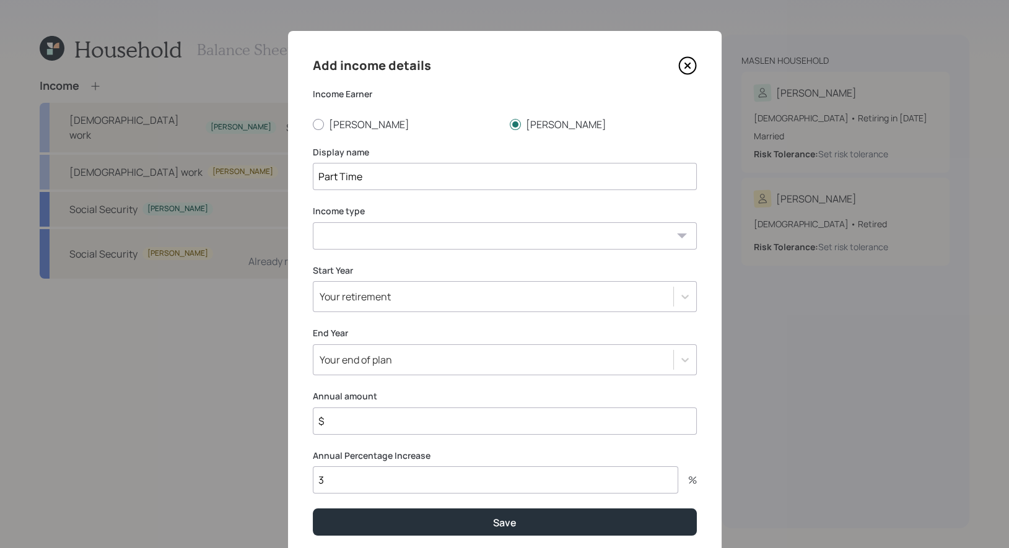
click at [484, 234] on select "[DEMOGRAPHIC_DATA] work [DEMOGRAPHIC_DATA] work Self employment Other" at bounding box center [505, 235] width 384 height 27
select select "part_time"
click at [313, 222] on select "[DEMOGRAPHIC_DATA] work [DEMOGRAPHIC_DATA] work Self employment Other" at bounding box center [505, 235] width 384 height 27
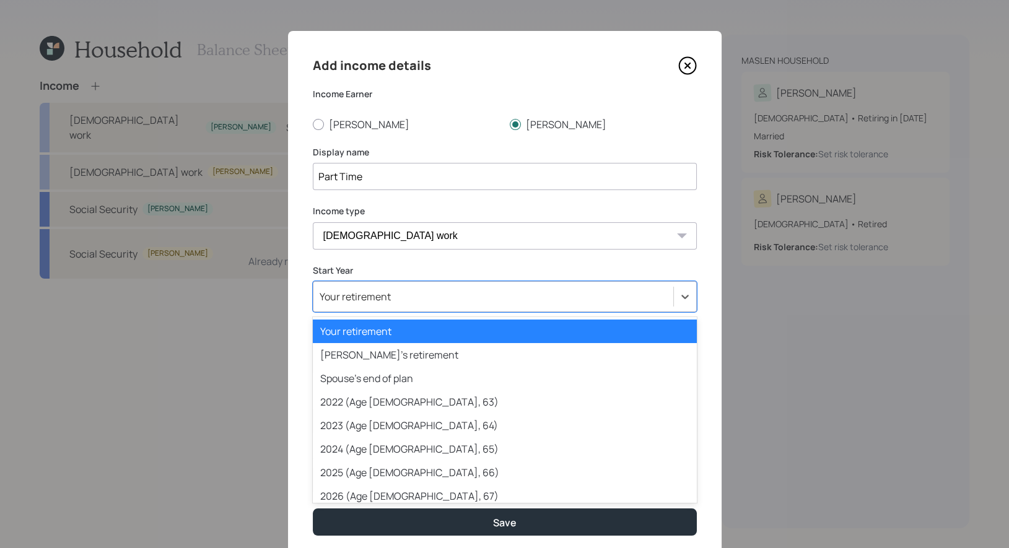
click at [453, 292] on div "Your retirement" at bounding box center [493, 296] width 360 height 21
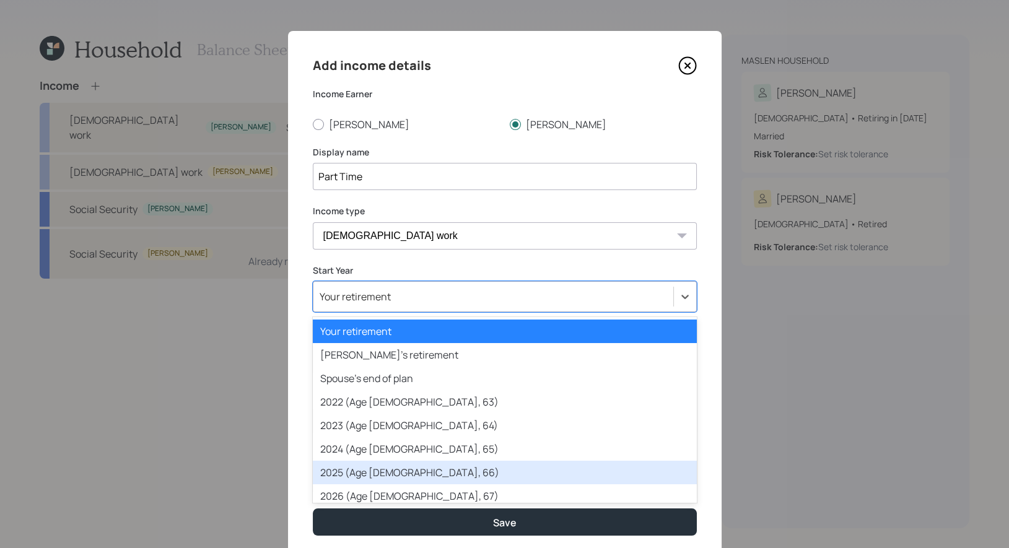
click at [421, 472] on div "2025 (Age [DEMOGRAPHIC_DATA], 66)" at bounding box center [505, 473] width 384 height 24
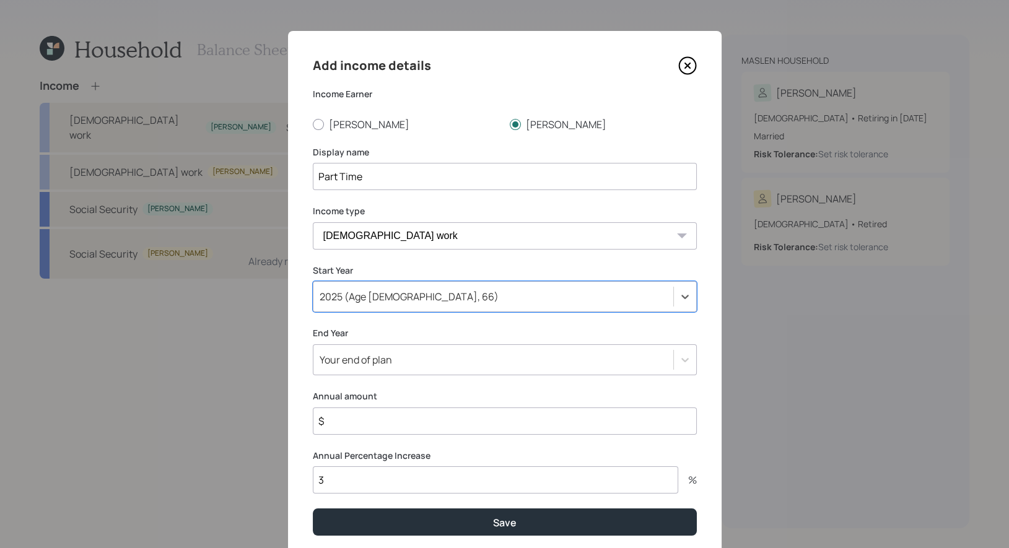
scroll to position [43, 0]
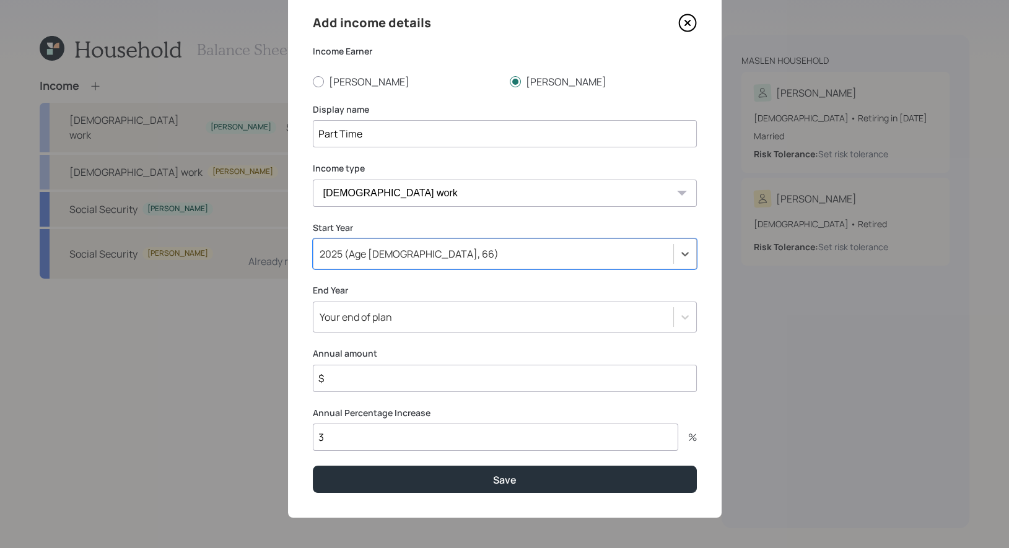
click at [416, 382] on input "$" at bounding box center [505, 378] width 384 height 27
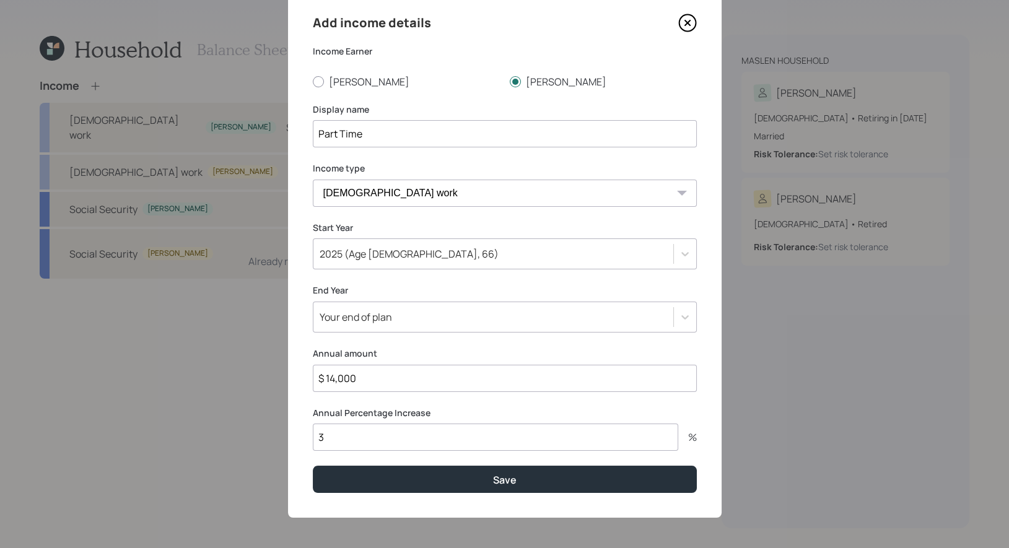
type input "$ 14,000"
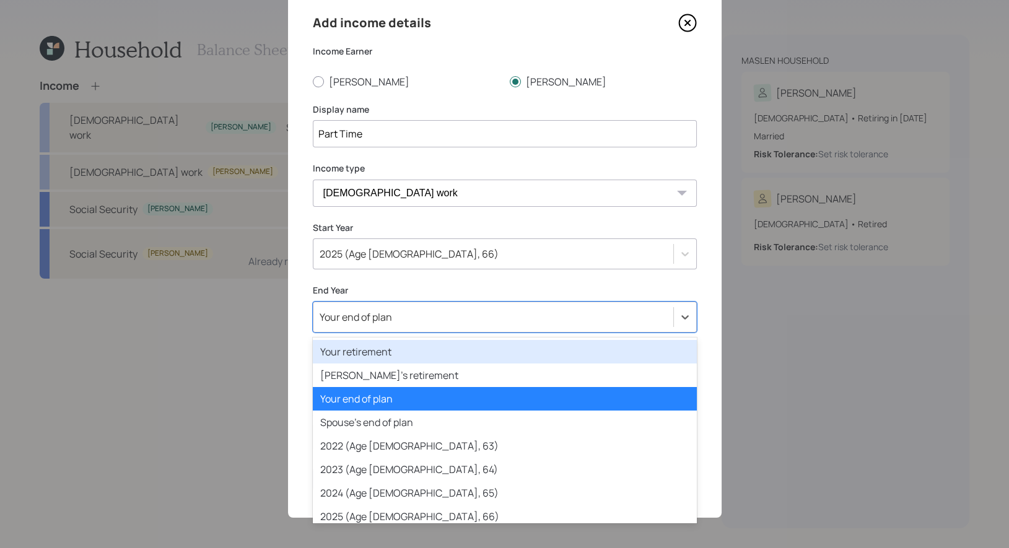
click at [462, 318] on div "Your end of plan" at bounding box center [493, 317] width 360 height 21
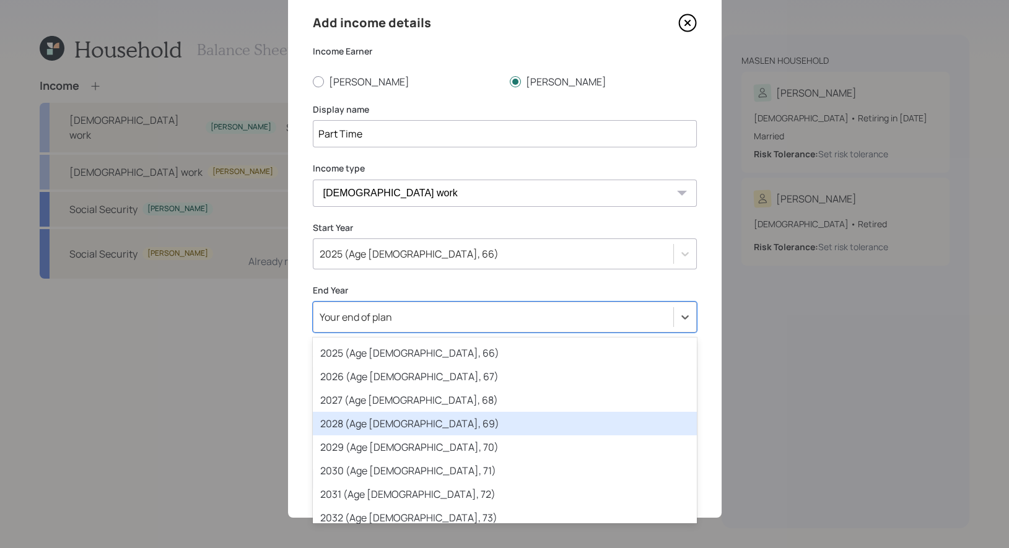
scroll to position [167, 0]
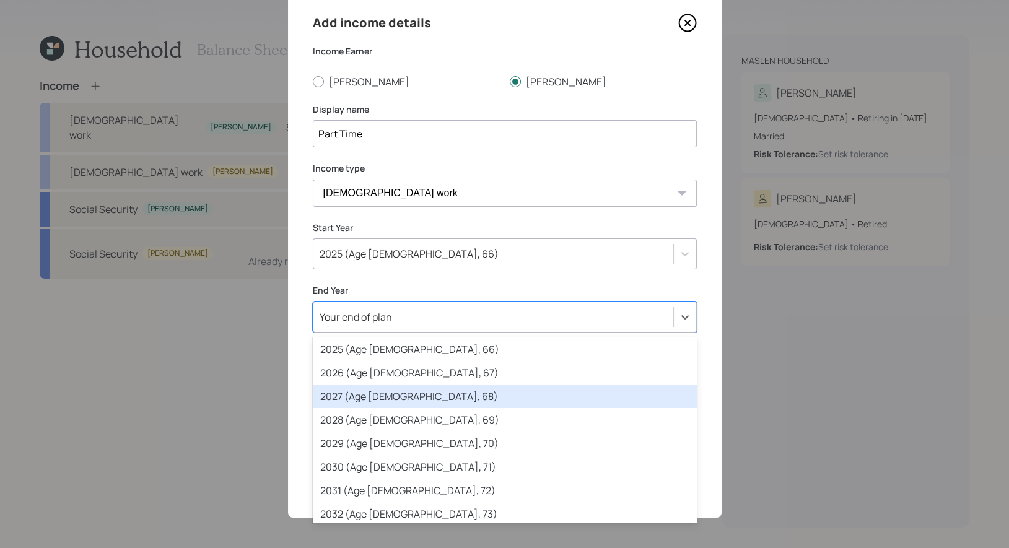
click at [445, 398] on div "2027 (Age [DEMOGRAPHIC_DATA], 68)" at bounding box center [505, 397] width 384 height 24
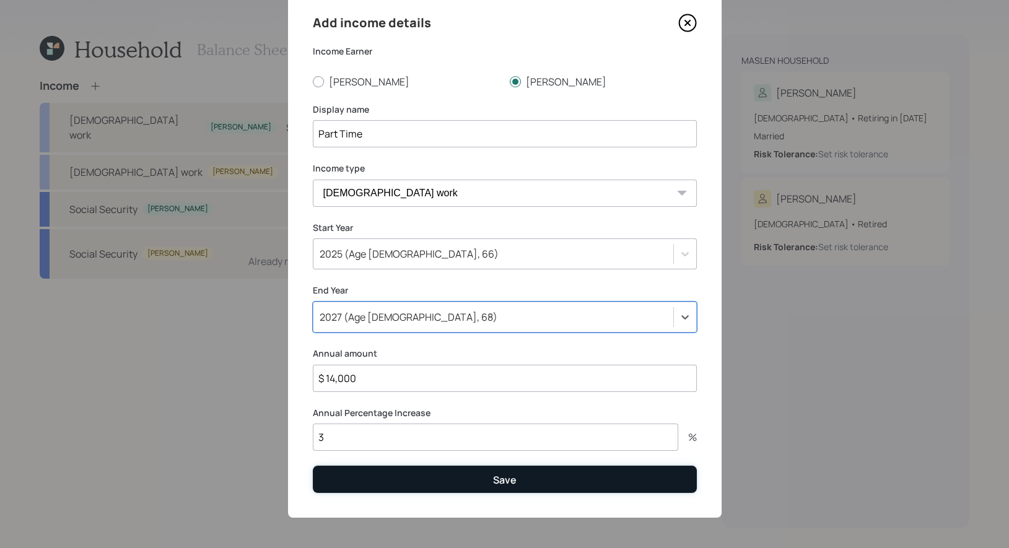
click at [444, 485] on button "Save" at bounding box center [505, 479] width 384 height 27
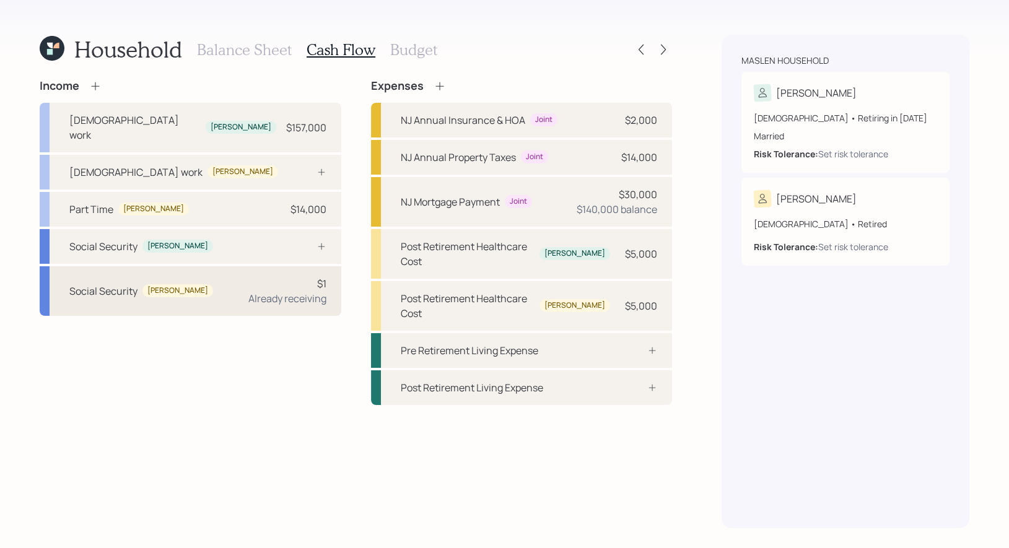
click at [279, 291] on div "Already receiving" at bounding box center [287, 298] width 78 height 15
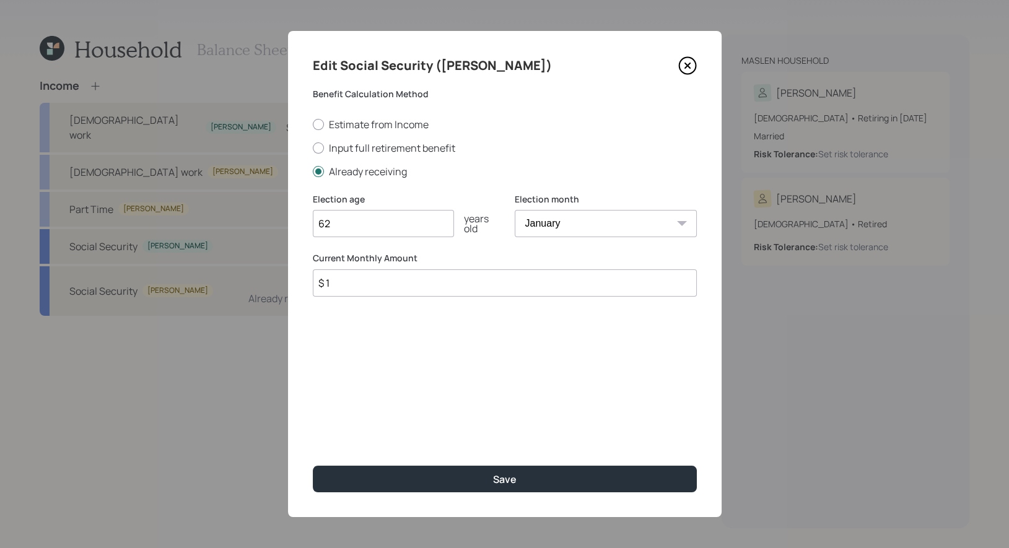
click at [341, 286] on input "$ 1" at bounding box center [505, 282] width 384 height 27
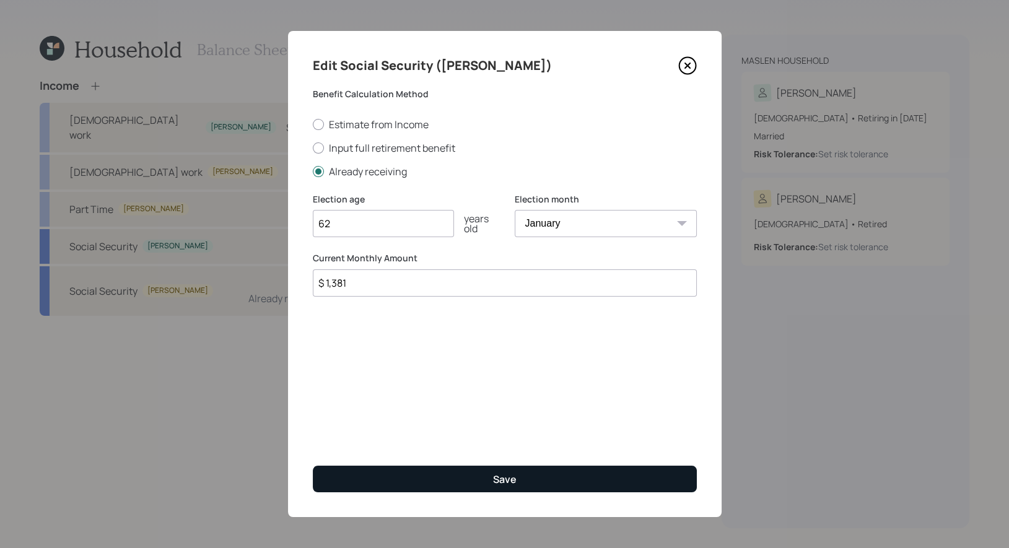
type input "$ 1,381"
click at [423, 474] on button "Save" at bounding box center [505, 479] width 384 height 27
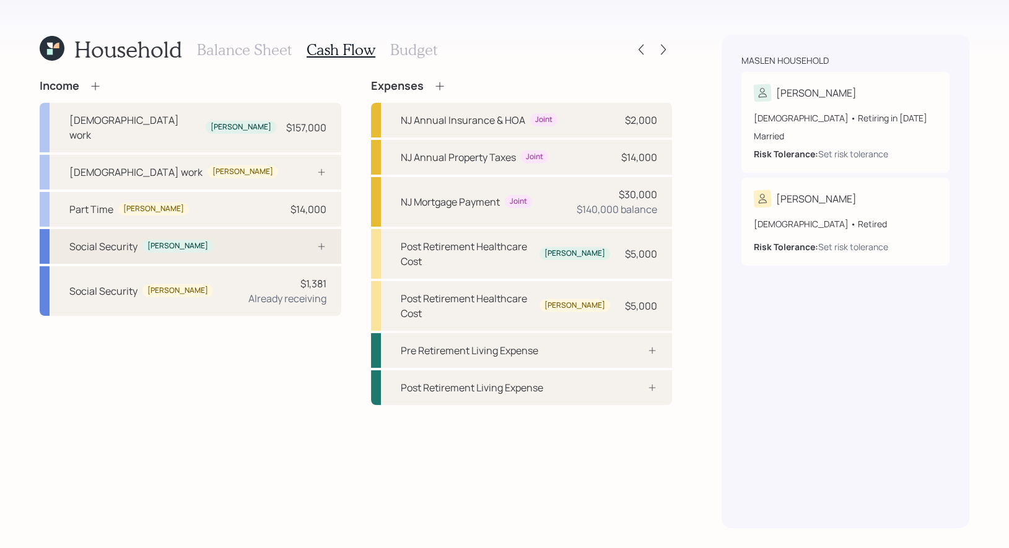
click at [199, 230] on div "Social Security [PERSON_NAME]" at bounding box center [191, 246] width 302 height 35
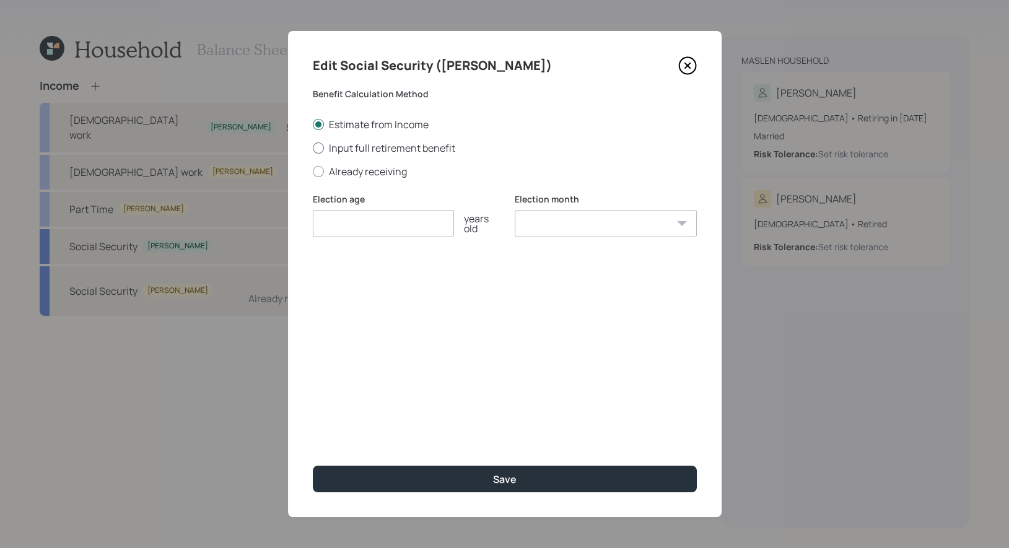
click at [318, 149] on div at bounding box center [318, 147] width 11 height 11
click at [313, 148] on input "Input full retirement benefit" at bounding box center [312, 147] width 1 height 1
radio input "true"
click at [357, 225] on input "number" at bounding box center [383, 223] width 141 height 27
click at [361, 285] on input "$" at bounding box center [505, 282] width 384 height 27
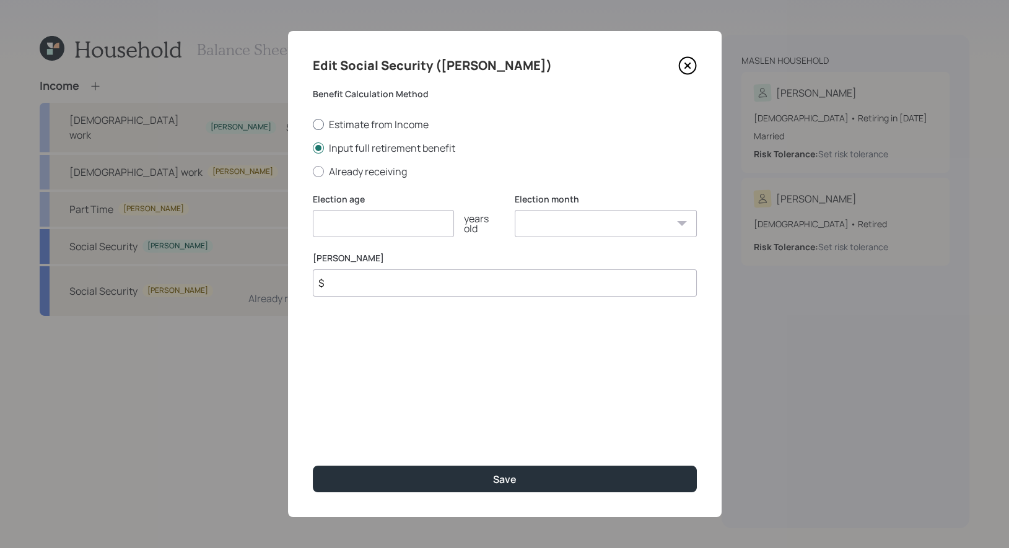
click at [320, 124] on div at bounding box center [318, 124] width 11 height 11
click at [313, 124] on input "Estimate from Income" at bounding box center [312, 124] width 1 height 1
radio input "true"
click at [324, 225] on input "number" at bounding box center [383, 223] width 141 height 27
type input "65"
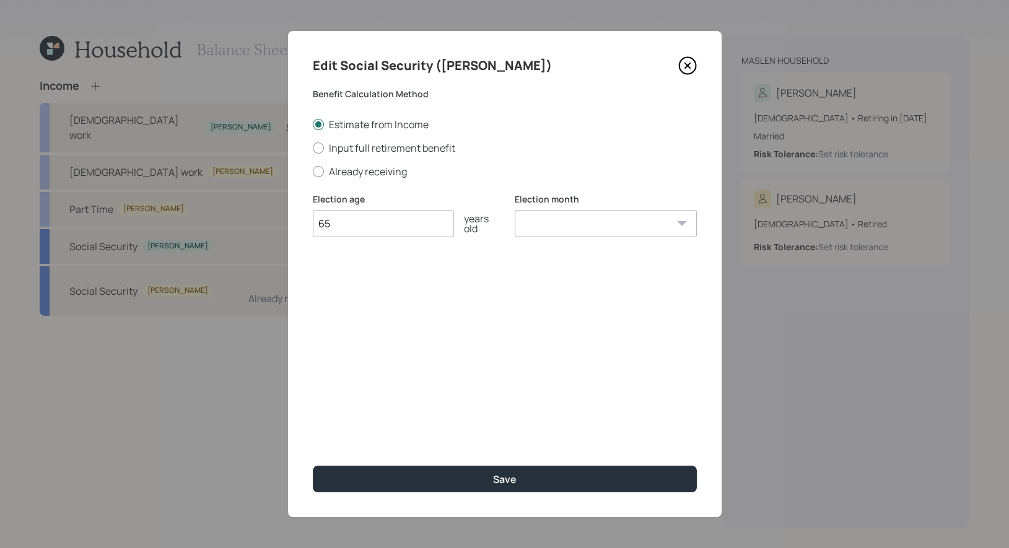
click at [561, 227] on select "January February March April May June July August September October November De…" at bounding box center [606, 223] width 182 height 27
select select "5"
click at [515, 210] on select "January February March April May June July August September October November De…" at bounding box center [606, 223] width 182 height 27
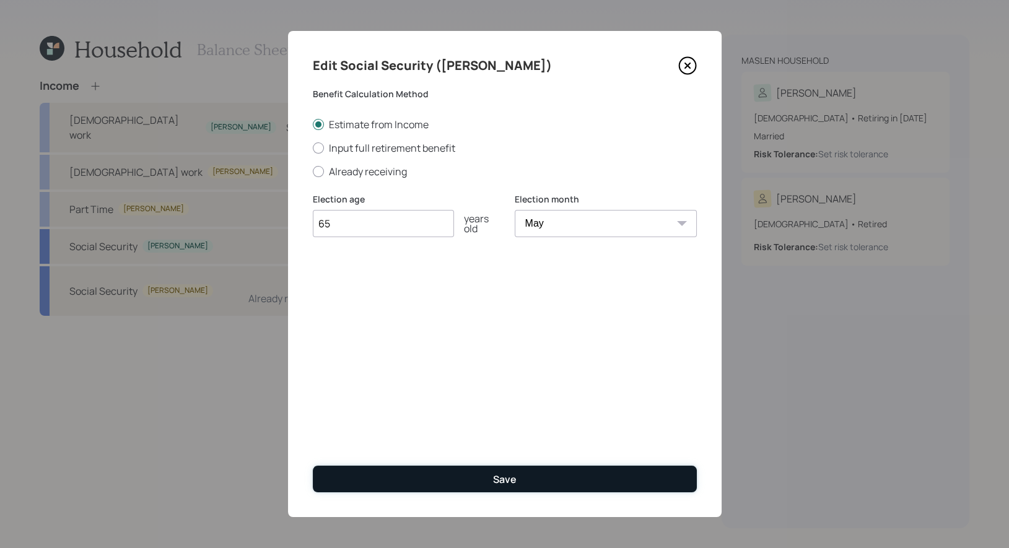
click at [409, 475] on button "Save" at bounding box center [505, 479] width 384 height 27
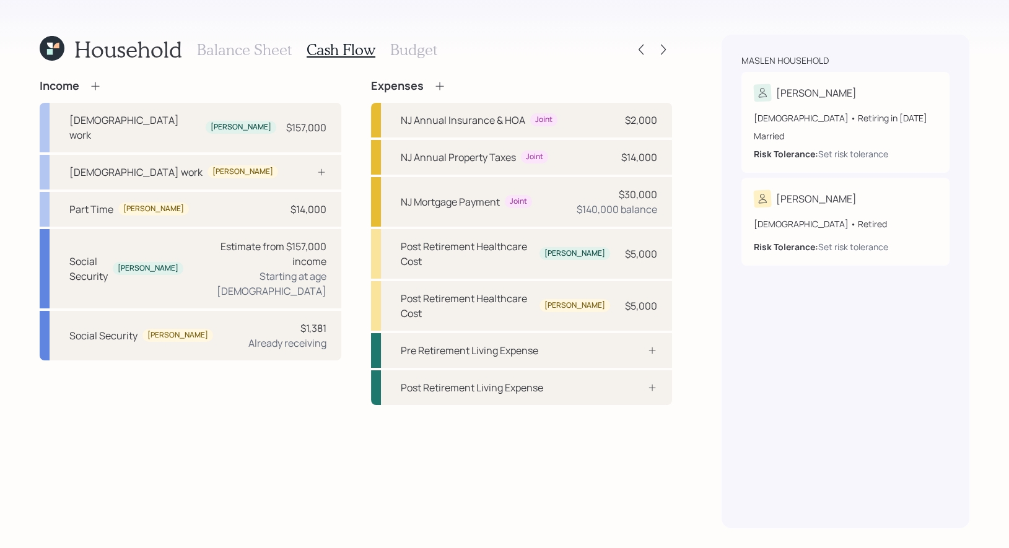
click at [393, 50] on h3 "Budget" at bounding box center [413, 50] width 47 height 18
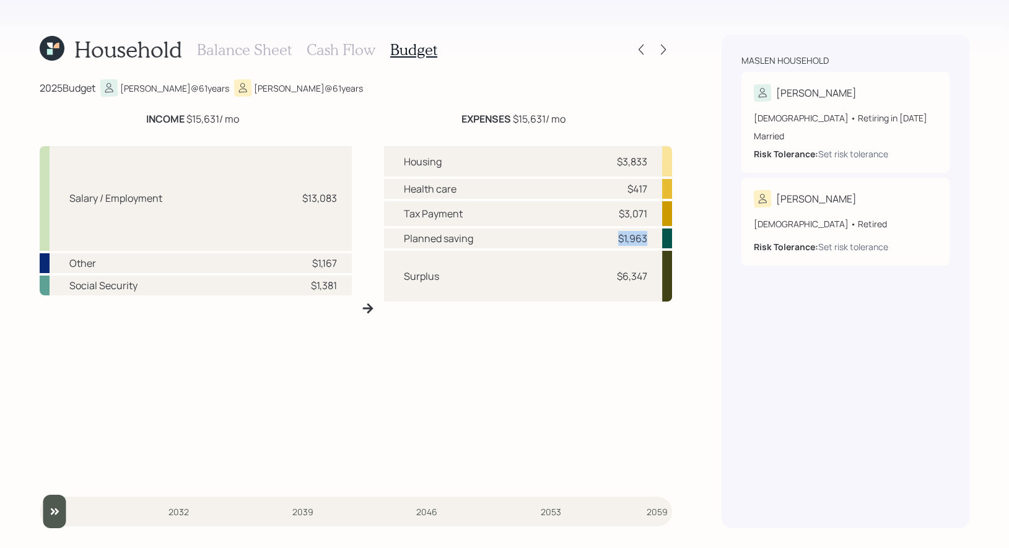
drag, startPoint x: 650, startPoint y: 241, endPoint x: 618, endPoint y: 241, distance: 32.2
click at [618, 241] on div "Planned saving $1,963" at bounding box center [528, 239] width 289 height 20
click at [605, 290] on div "Surplus $6,347" at bounding box center [528, 276] width 289 height 51
drag, startPoint x: 650, startPoint y: 278, endPoint x: 622, endPoint y: 278, distance: 27.9
click at [622, 278] on div "Surplus $6,347" at bounding box center [528, 276] width 289 height 51
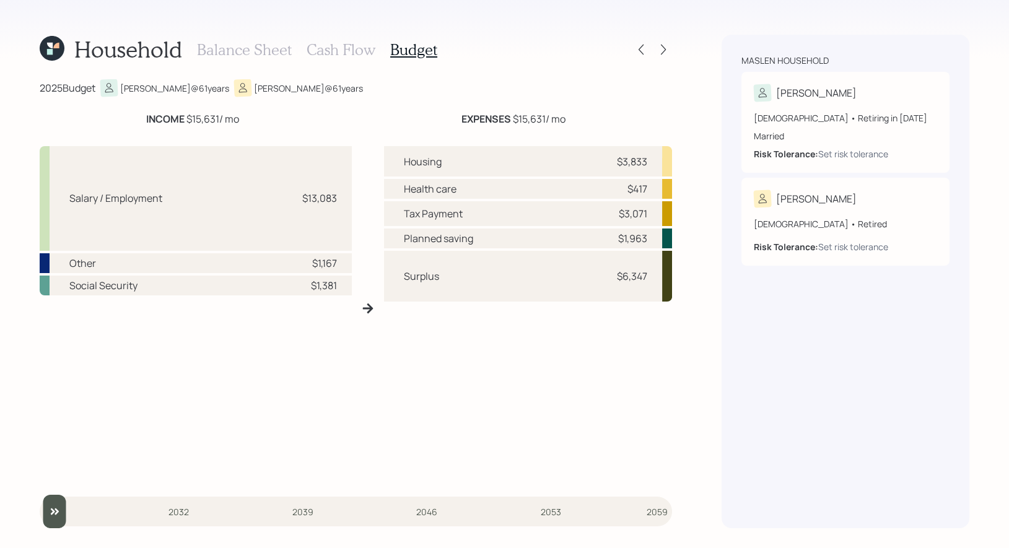
click at [359, 51] on h3 "Cash Flow" at bounding box center [341, 50] width 69 height 18
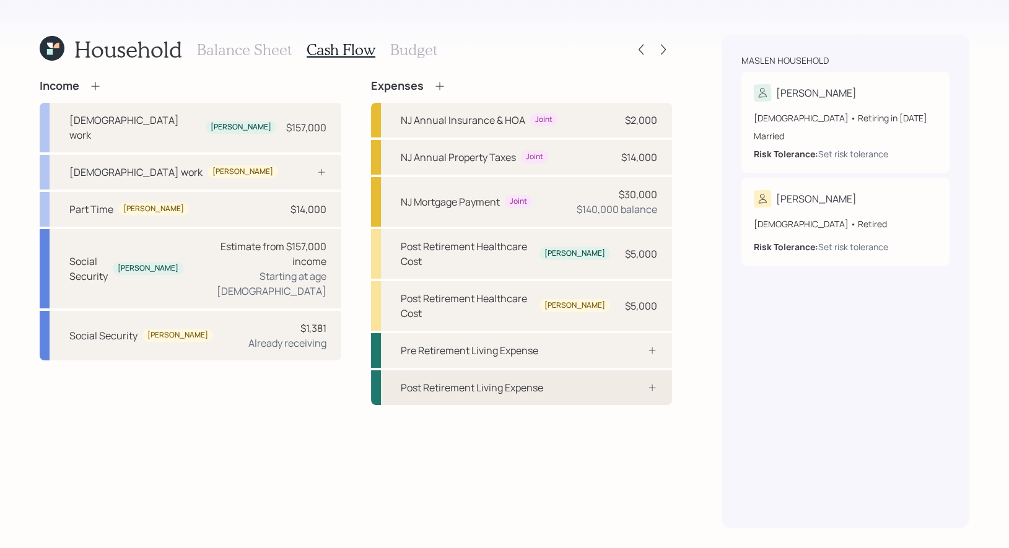
click at [438, 380] on div "Post Retirement Living Expense" at bounding box center [472, 387] width 142 height 15
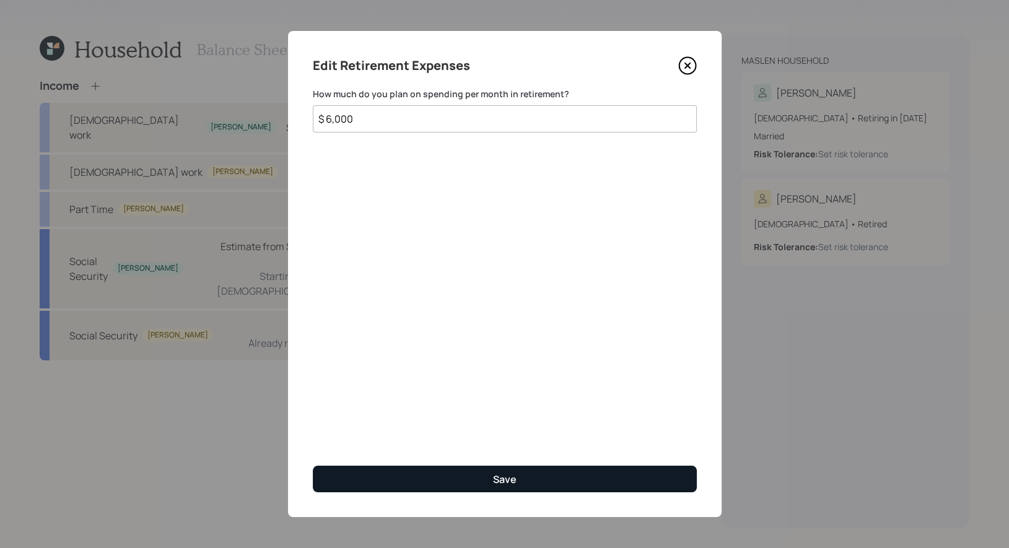
type input "$ 6,000"
click at [556, 485] on button "Save" at bounding box center [505, 479] width 384 height 27
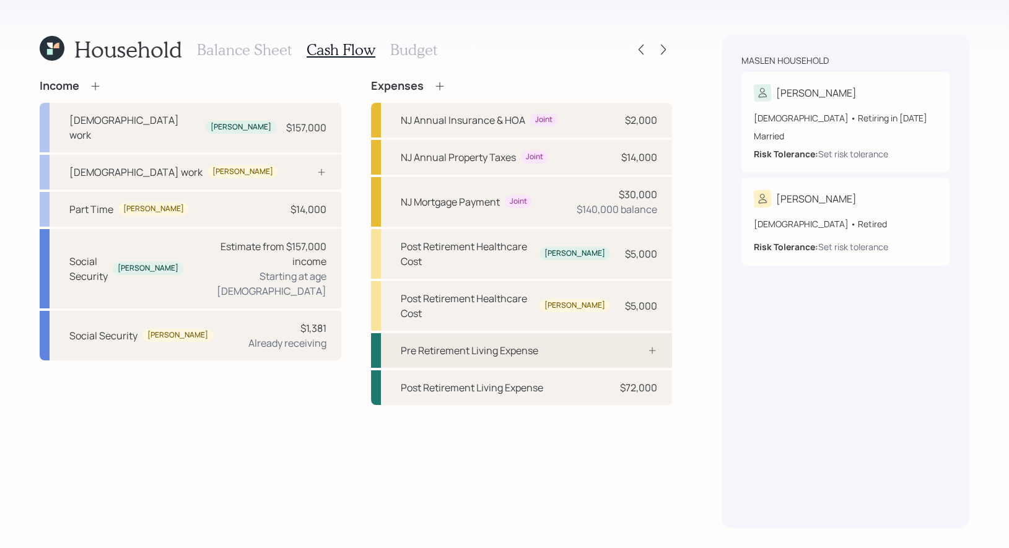
click at [512, 343] on div "Pre Retirement Living Expense" at bounding box center [470, 350] width 138 height 15
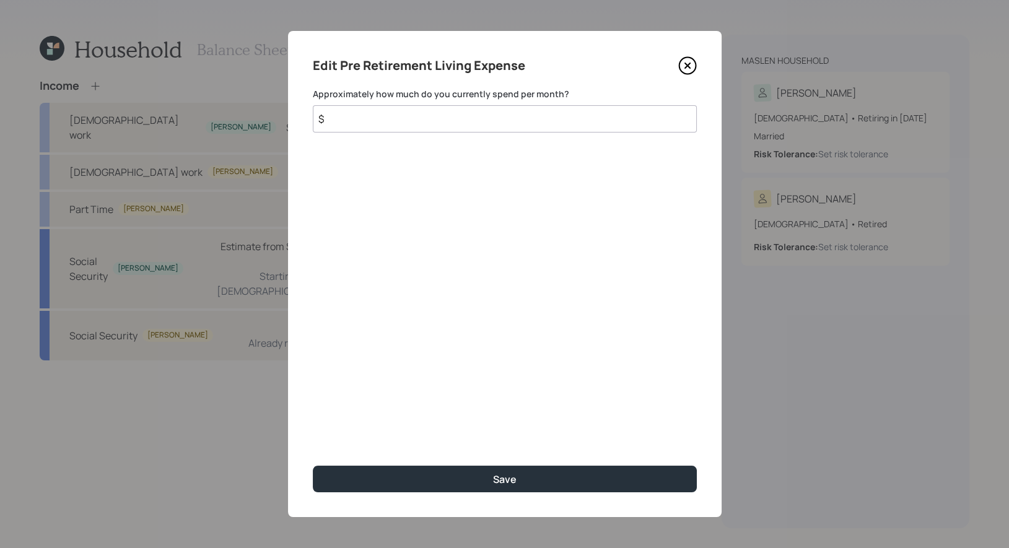
click at [427, 129] on input "$" at bounding box center [505, 118] width 384 height 27
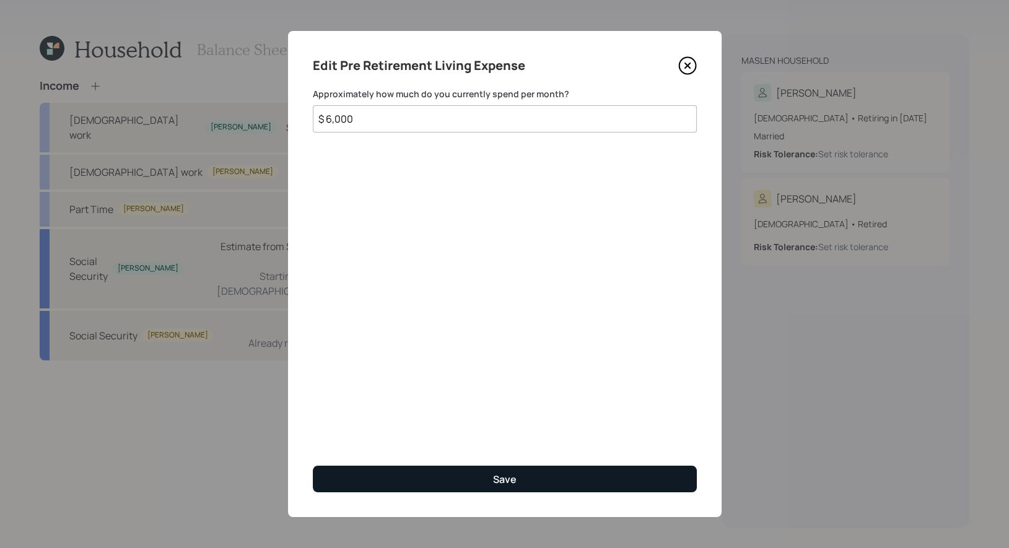
type input "$ 6,000"
click at [500, 483] on div "Save" at bounding box center [505, 480] width 24 height 14
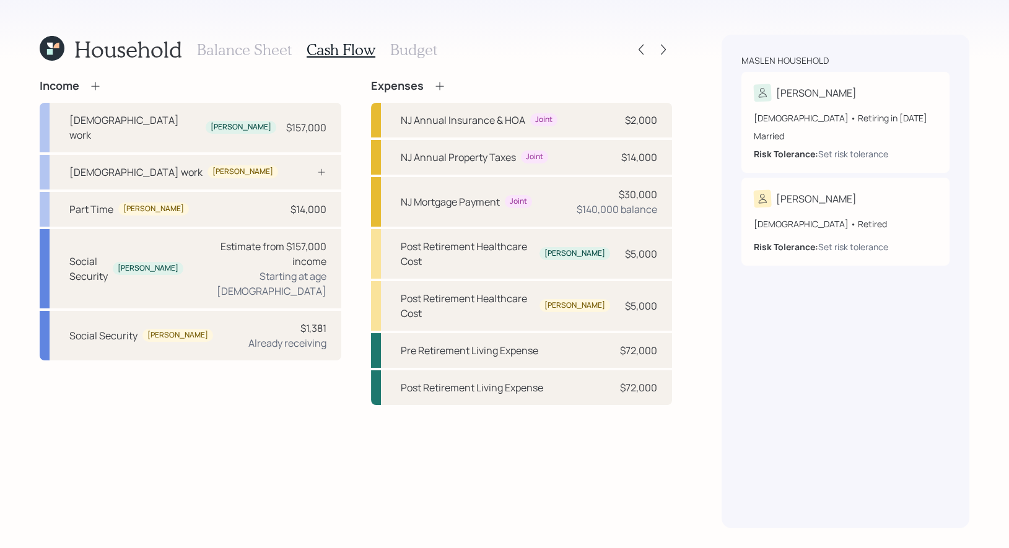
click at [439, 81] on icon at bounding box center [440, 86] width 12 height 12
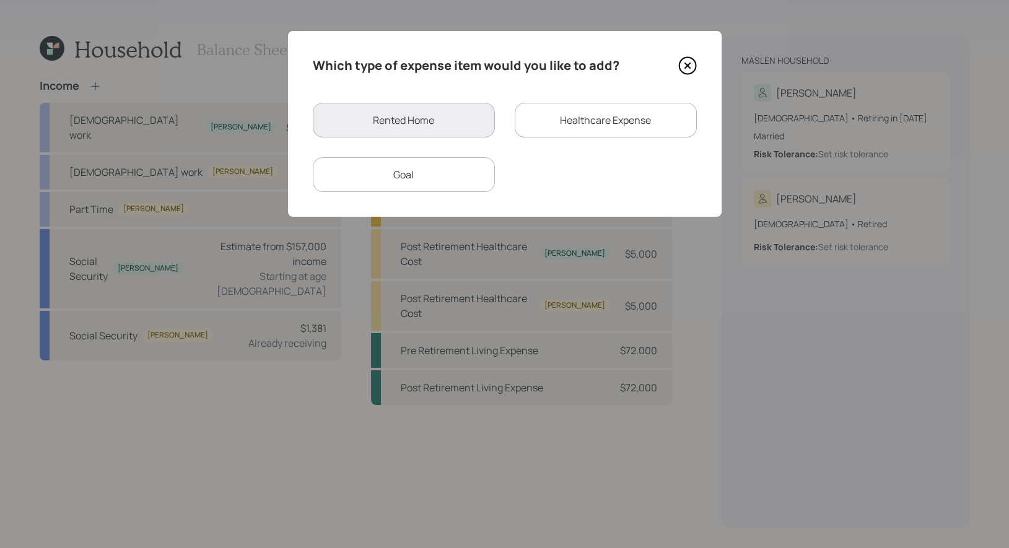
click at [442, 175] on div "Goal" at bounding box center [404, 174] width 182 height 35
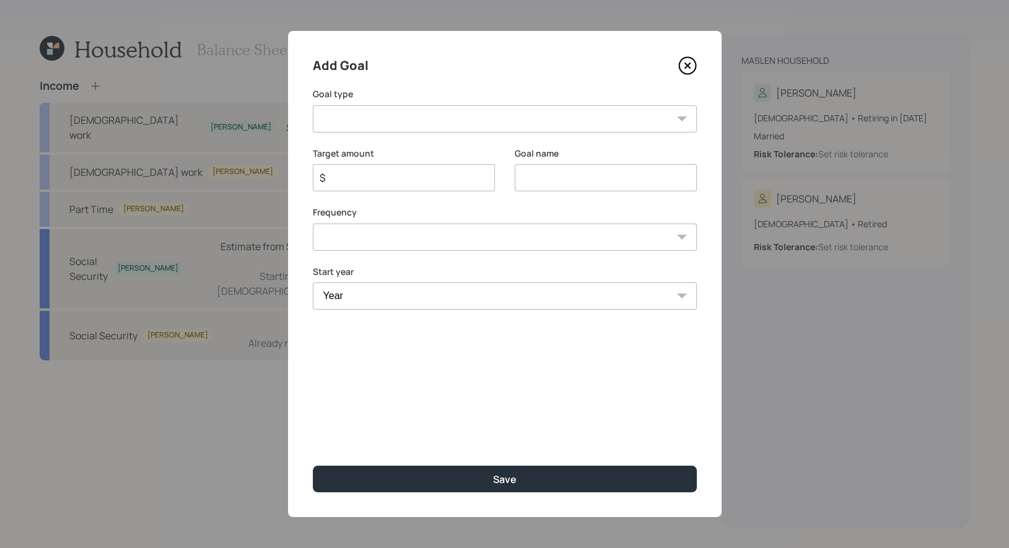
click at [551, 186] on input at bounding box center [606, 177] width 182 height 27
type input "Car purchase"
click at [405, 119] on select "Create an emergency fund Donate to charity Purchase a home Make a purchase Supp…" at bounding box center [505, 118] width 384 height 27
select select "car"
click at [313, 105] on select "Create an emergency fund Donate to charity Purchase a home Make a purchase Supp…" at bounding box center [505, 118] width 384 height 27
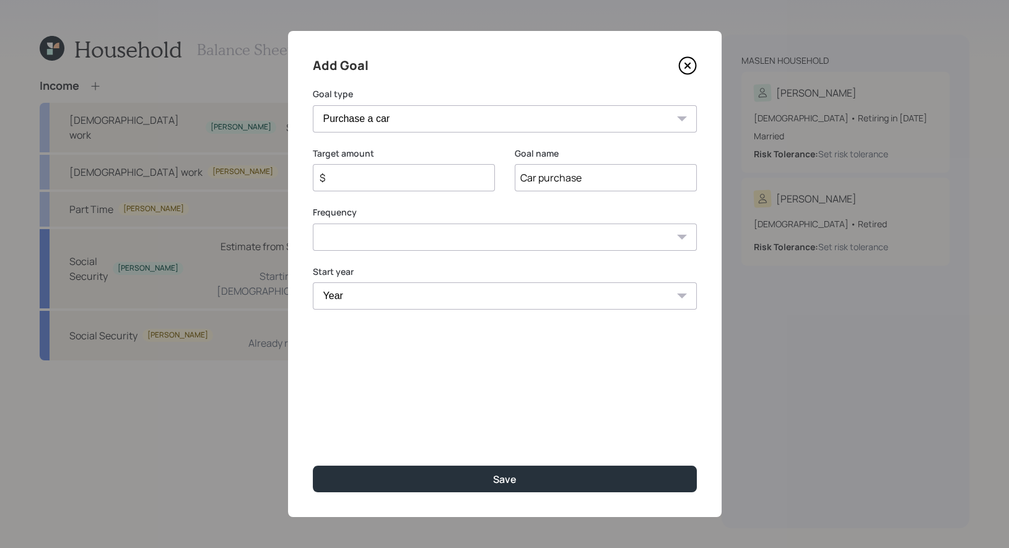
click at [368, 177] on input "$" at bounding box center [398, 177] width 161 height 15
type input "$ 60,000"
click at [403, 243] on select "One time Every 1 year Every 2 years Every 3 years Every 4 years Every 5 years E…" at bounding box center [505, 237] width 384 height 27
select select "0"
click at [313, 224] on select "One time Every 1 year Every 2 years Every 3 years Every 4 years Every 5 years E…" at bounding box center [505, 237] width 384 height 27
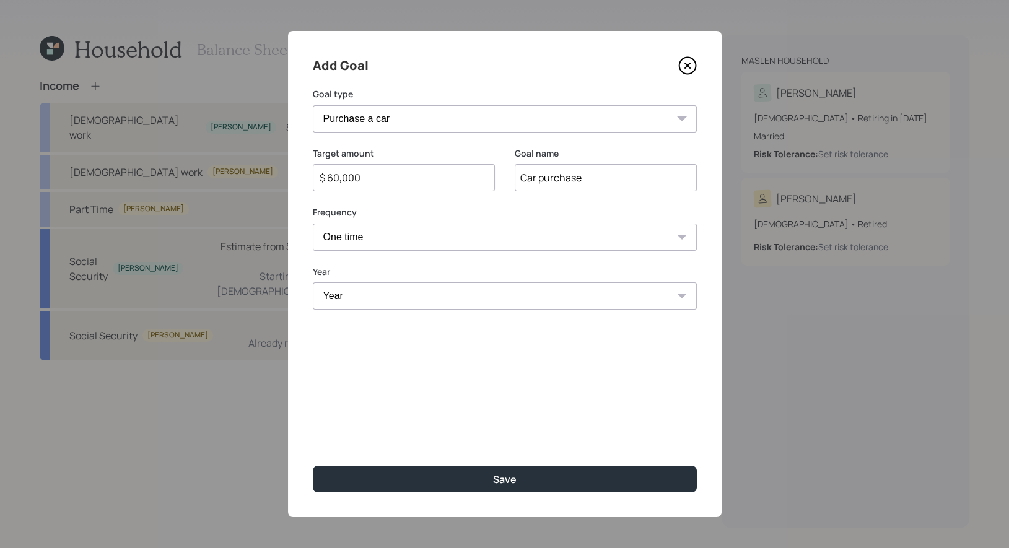
click at [373, 300] on select "Year [DATE] 2026 2027 2028 2029 2030 2031 2032 2033 2034 2035 2036 2037 2038 20…" at bounding box center [505, 295] width 384 height 27
select select "2026"
click at [313, 282] on select "Year [DATE] 2026 2027 2028 2029 2030 2031 2032 2033 2034 2035 2036 2037 2038 20…" at bounding box center [505, 295] width 384 height 27
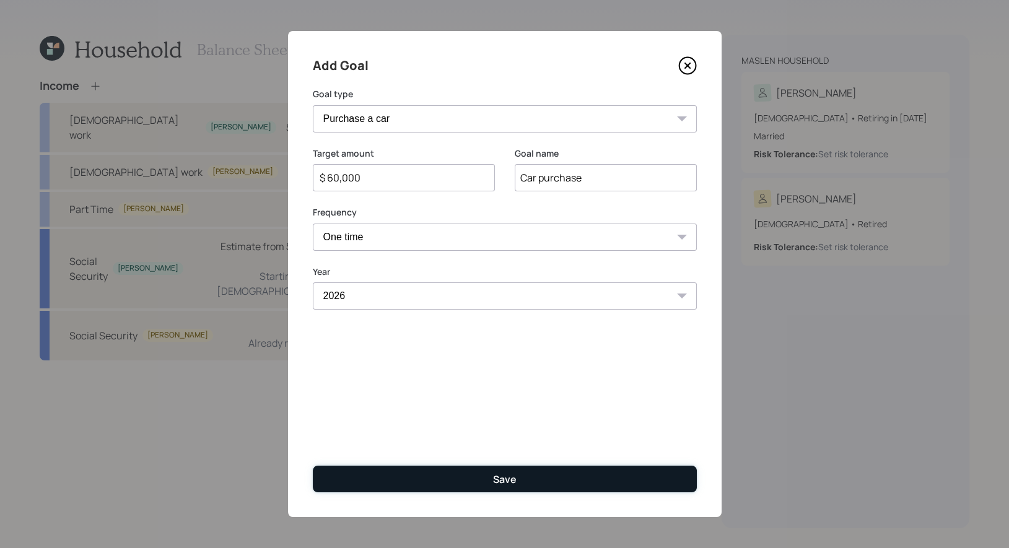
click at [437, 479] on button "Save" at bounding box center [505, 479] width 384 height 27
type input "$"
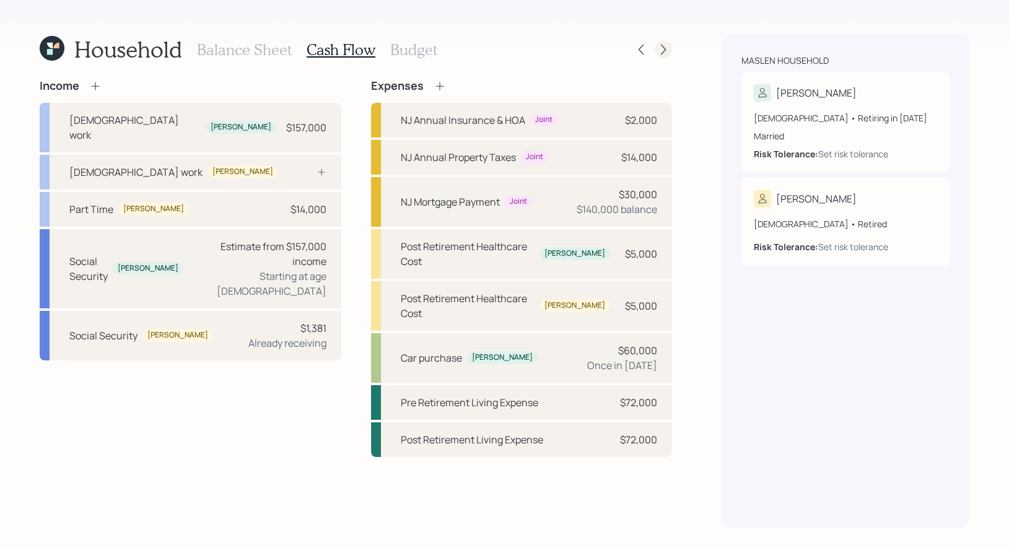
click at [667, 47] on icon at bounding box center [663, 49] width 12 height 12
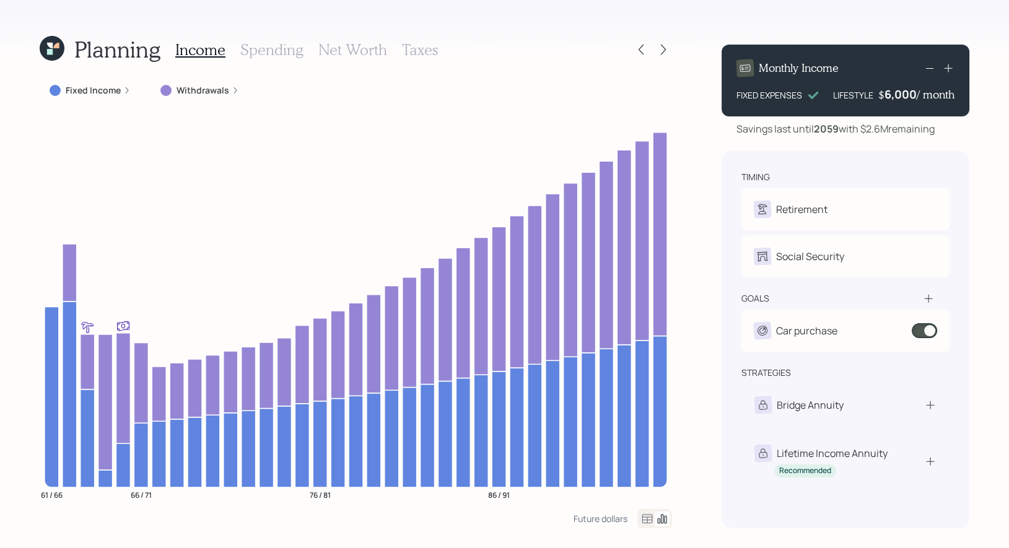
click at [88, 89] on label "Fixed Income" at bounding box center [93, 90] width 55 height 12
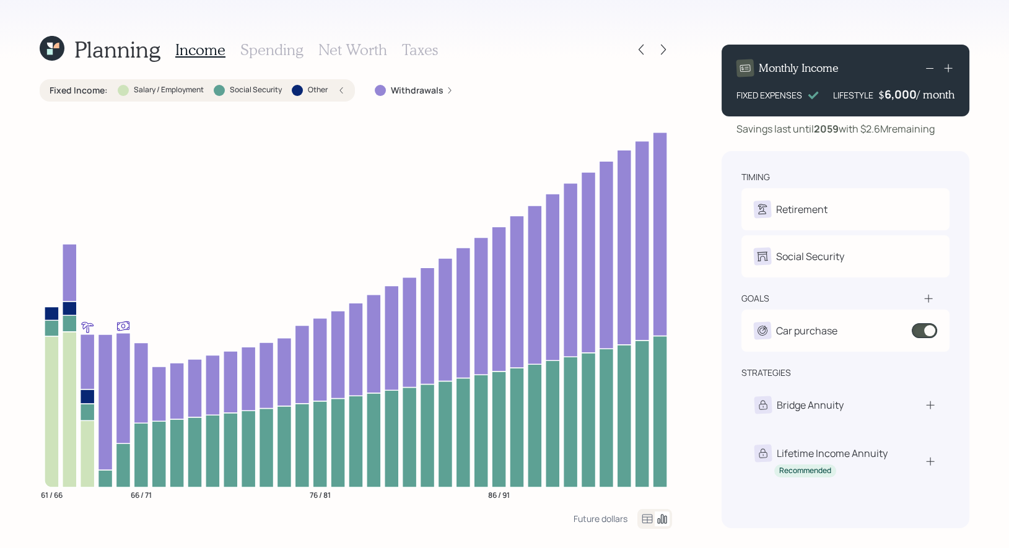
click at [341, 90] on icon at bounding box center [341, 90] width 7 height 7
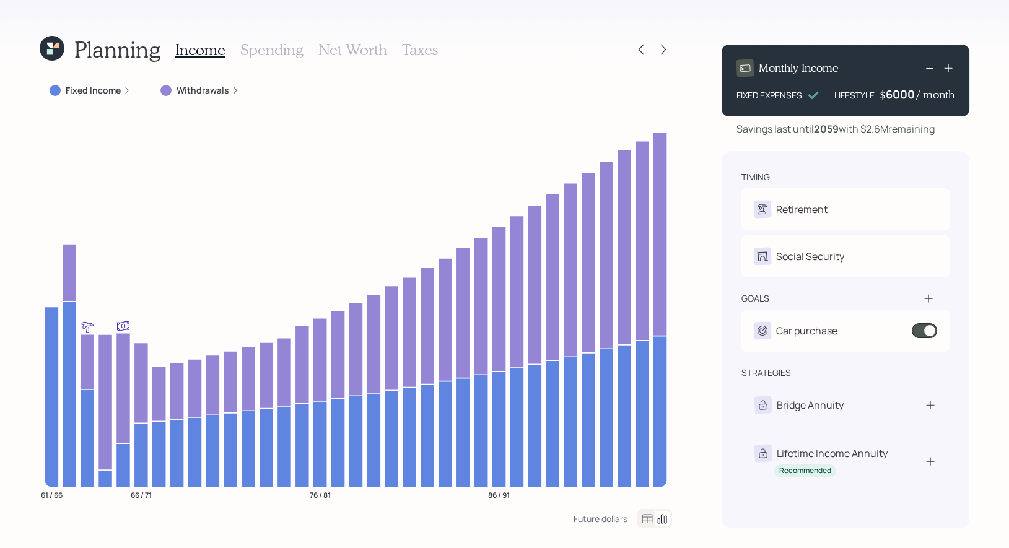
click at [891, 95] on div "6000" at bounding box center [901, 94] width 31 height 15
click at [988, 141] on div "Planning Income Spending Net Worth Taxes Fixed Income Withdrawals 61 / 66 66 / …" at bounding box center [504, 274] width 1009 height 548
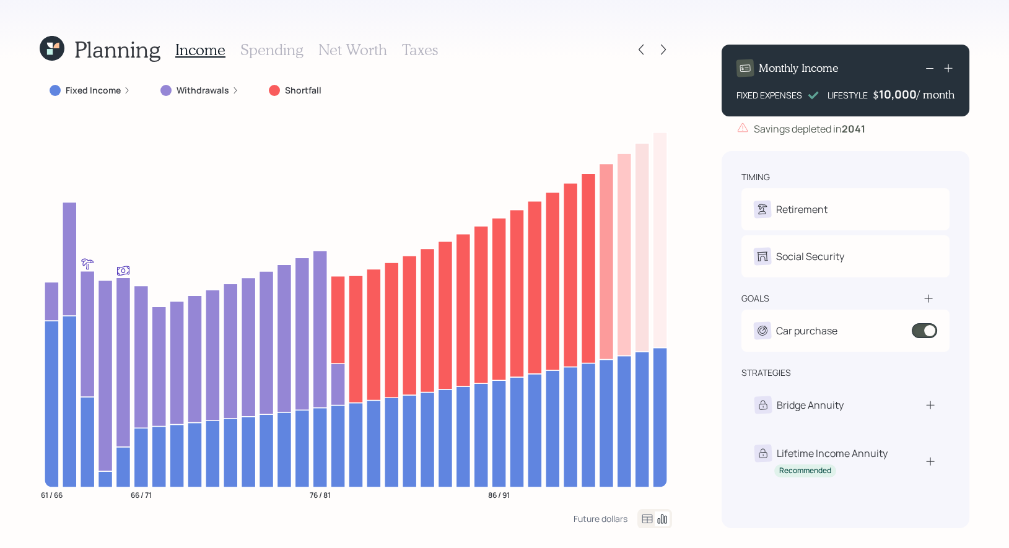
click at [886, 95] on div "10,000" at bounding box center [898, 94] width 38 height 15
click at [992, 128] on div "Planning Income Spending Net Worth Taxes Fixed Income Withdrawals Shortfall 61 …" at bounding box center [504, 274] width 1009 height 548
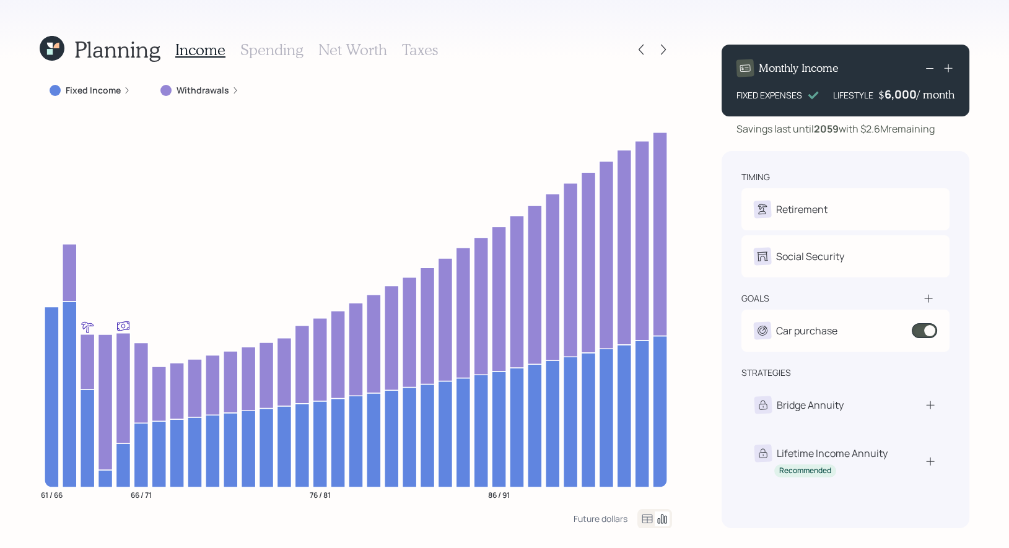
click at [332, 45] on h3 "Net Worth" at bounding box center [352, 50] width 69 height 18
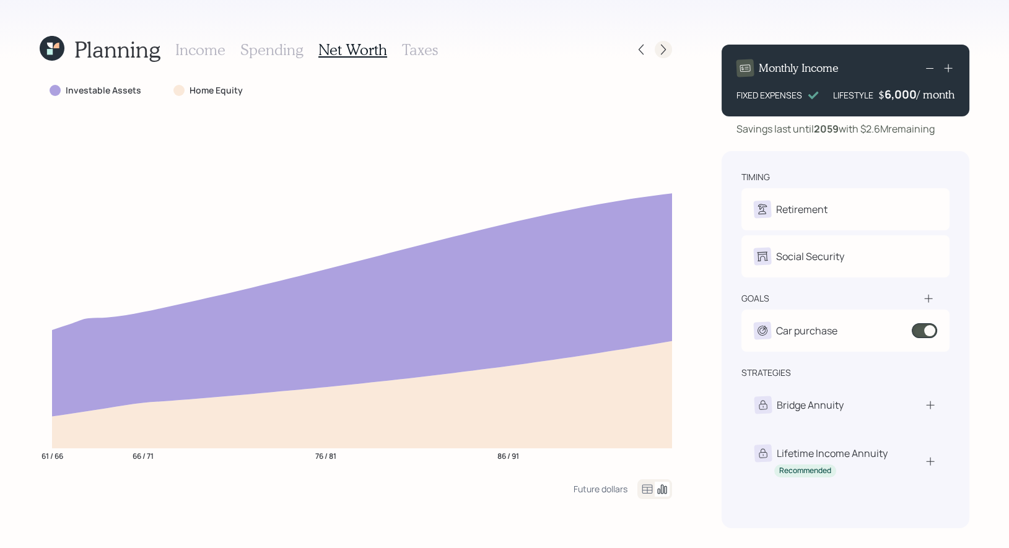
click at [666, 46] on icon at bounding box center [663, 49] width 12 height 12
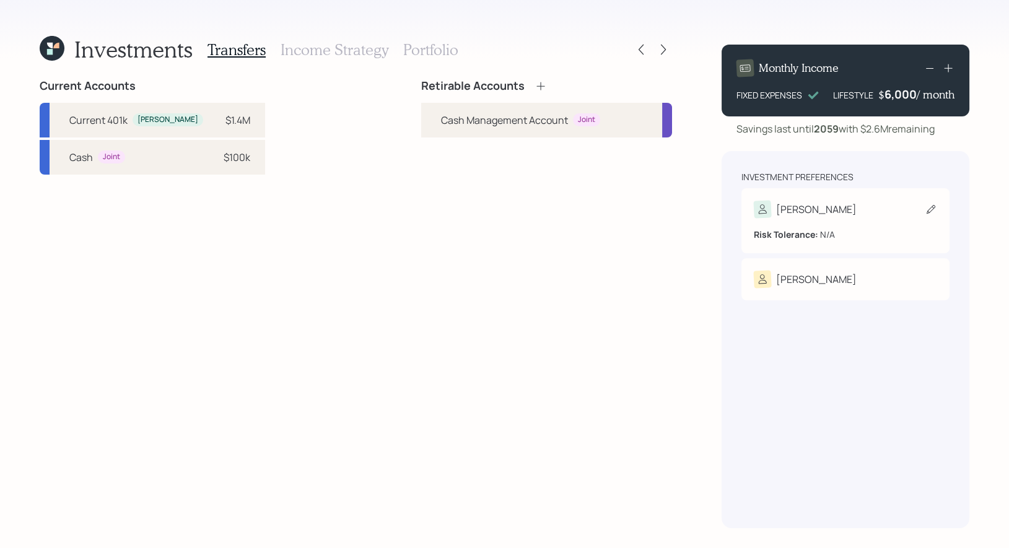
click at [934, 211] on icon at bounding box center [931, 209] width 12 height 12
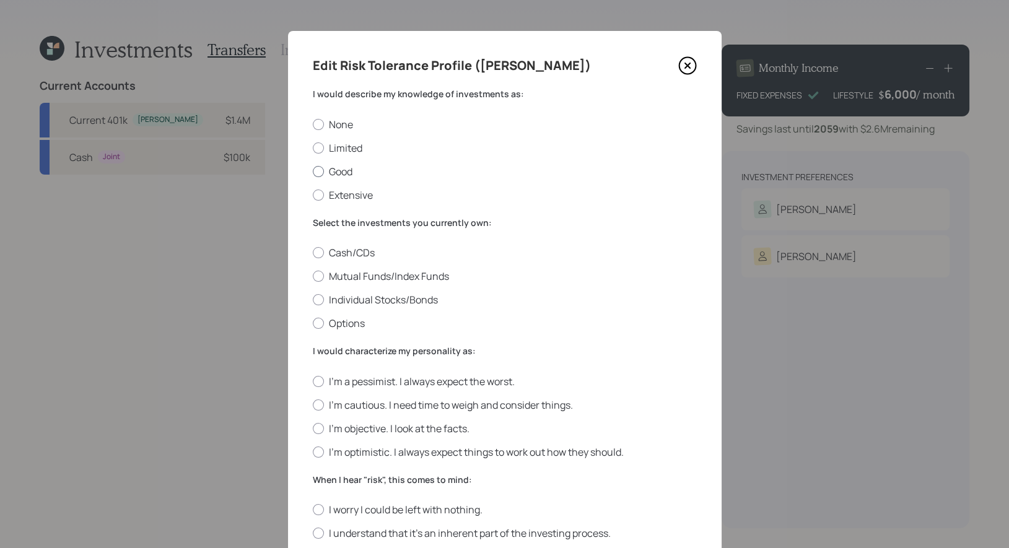
click at [320, 172] on div at bounding box center [318, 171] width 11 height 11
click at [313, 172] on input "Good" at bounding box center [312, 171] width 1 height 1
radio input "true"
click at [317, 278] on div at bounding box center [318, 276] width 11 height 11
click at [313, 277] on input "Mutual Funds/Index Funds" at bounding box center [312, 276] width 1 height 1
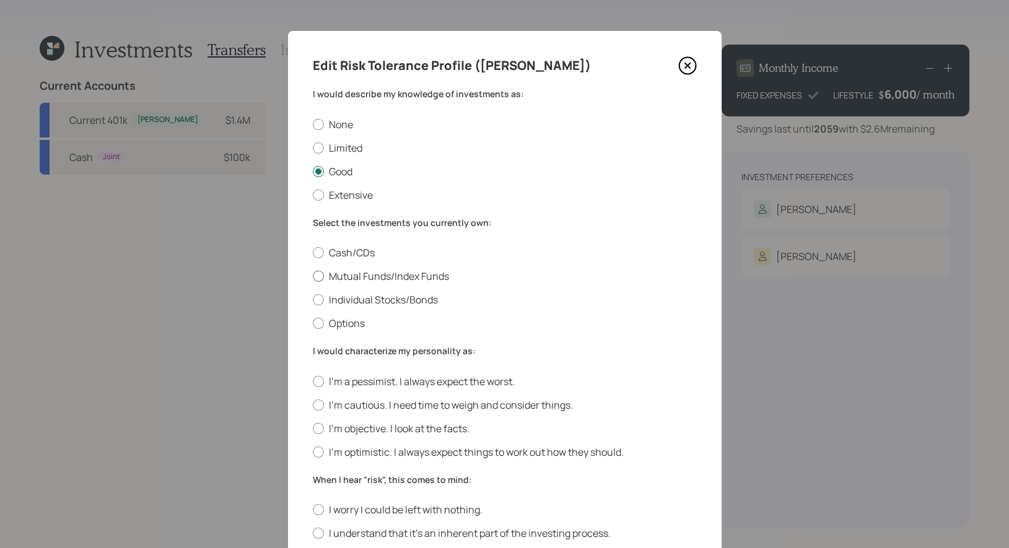
radio input "true"
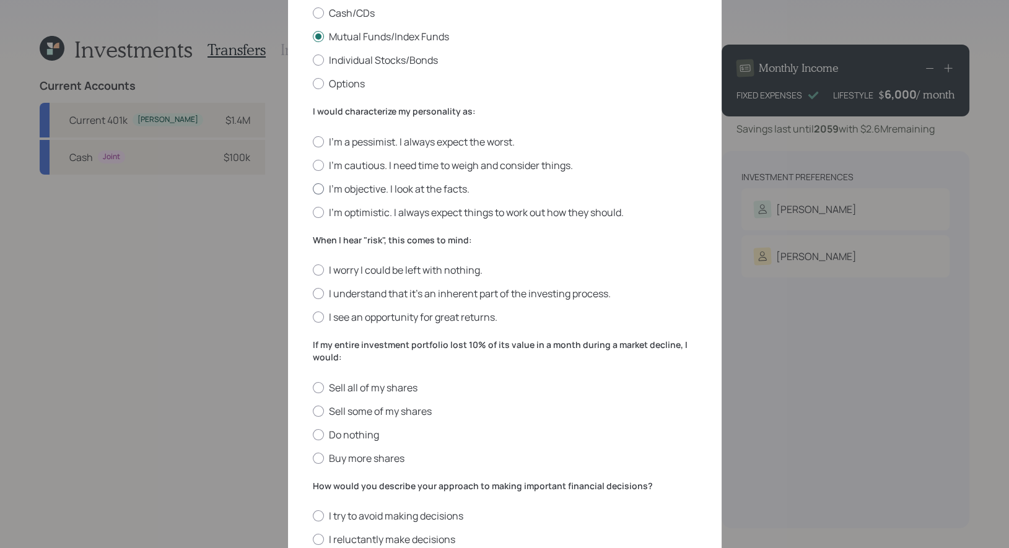
scroll to position [250, 0]
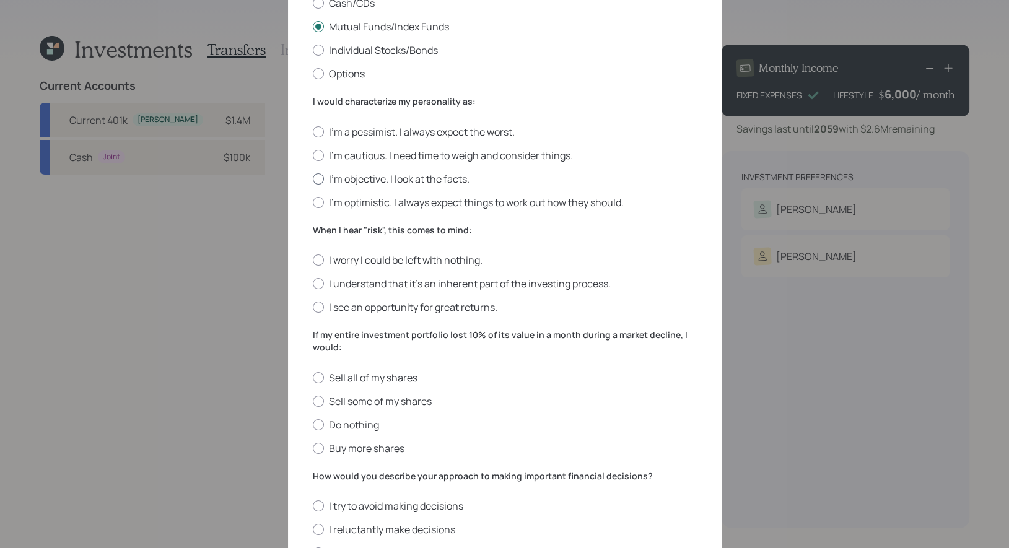
click at [318, 178] on div at bounding box center [318, 178] width 11 height 11
click at [313, 178] on input "I'm objective. I look at the facts." at bounding box center [312, 178] width 1 height 1
radio input "true"
click at [319, 286] on div at bounding box center [318, 283] width 11 height 11
click at [313, 284] on input "I understand that it’s an inherent part of the investing process." at bounding box center [312, 284] width 1 height 1
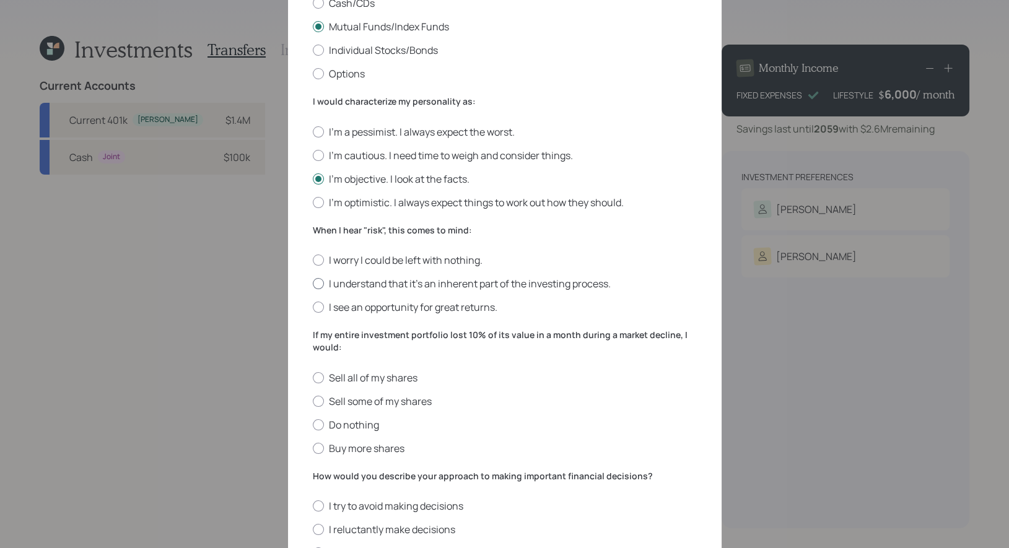
radio input "true"
click at [317, 430] on div at bounding box center [318, 424] width 11 height 11
click at [313, 425] on input "Do nothing" at bounding box center [312, 424] width 1 height 1
radio input "true"
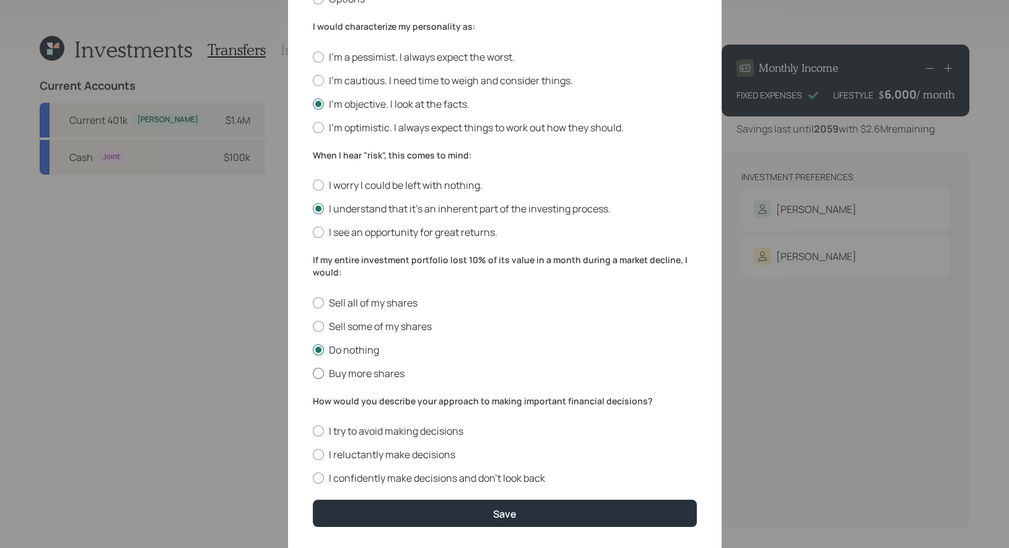
scroll to position [361, 0]
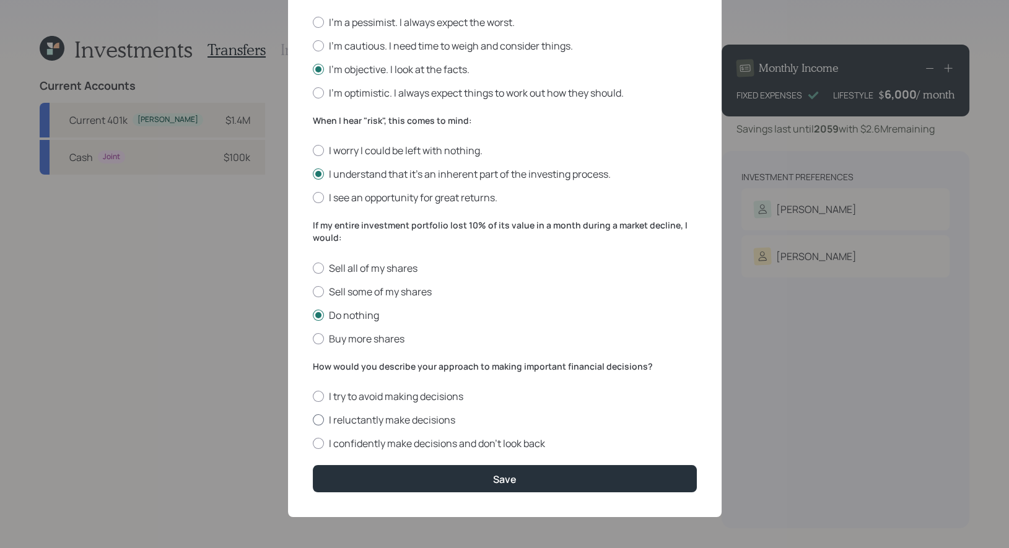
click at [318, 420] on div at bounding box center [318, 419] width 11 height 11
click at [313, 420] on input "I reluctantly make decisions" at bounding box center [312, 420] width 1 height 1
radio input "true"
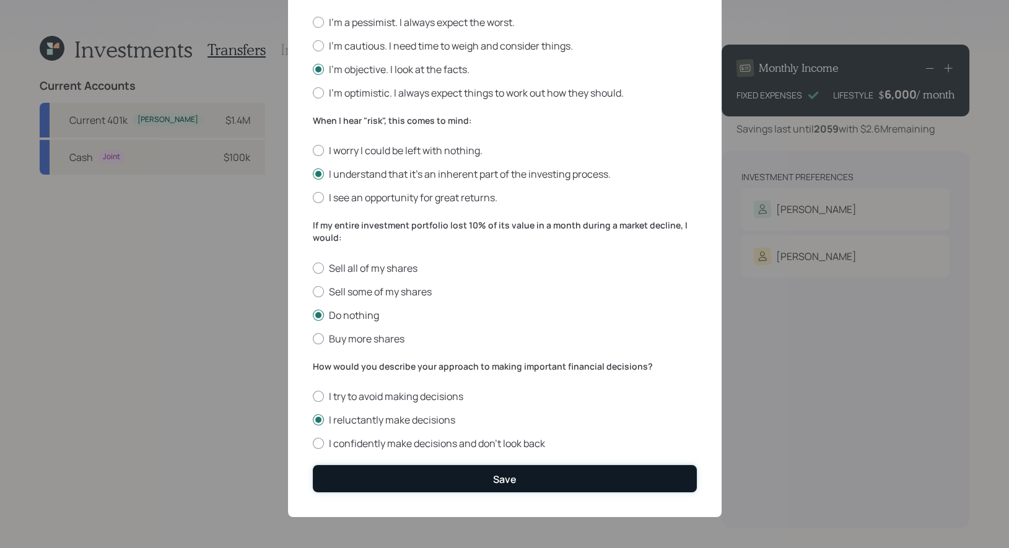
click at [365, 475] on button "Save" at bounding box center [505, 478] width 384 height 27
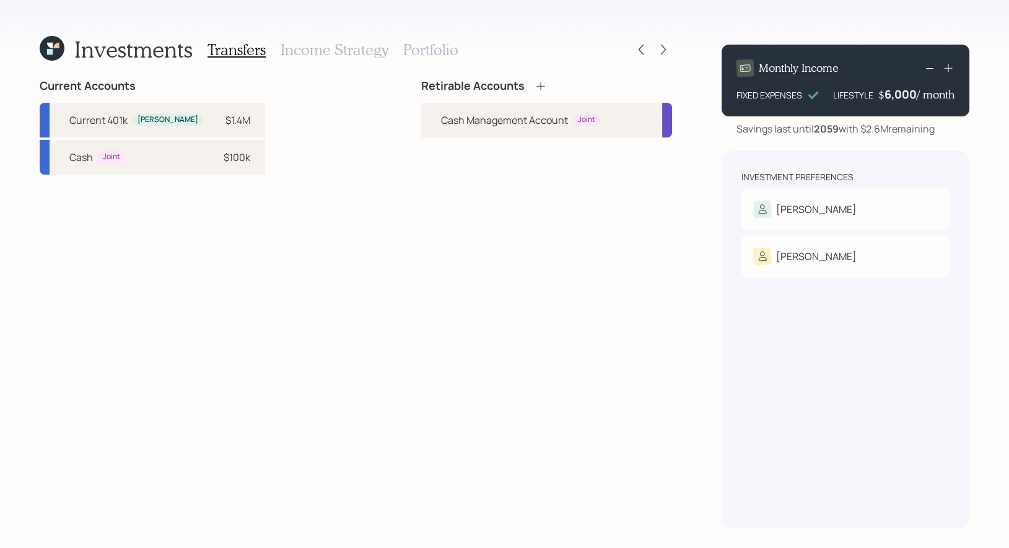
click at [543, 87] on icon at bounding box center [541, 86] width 12 height 12
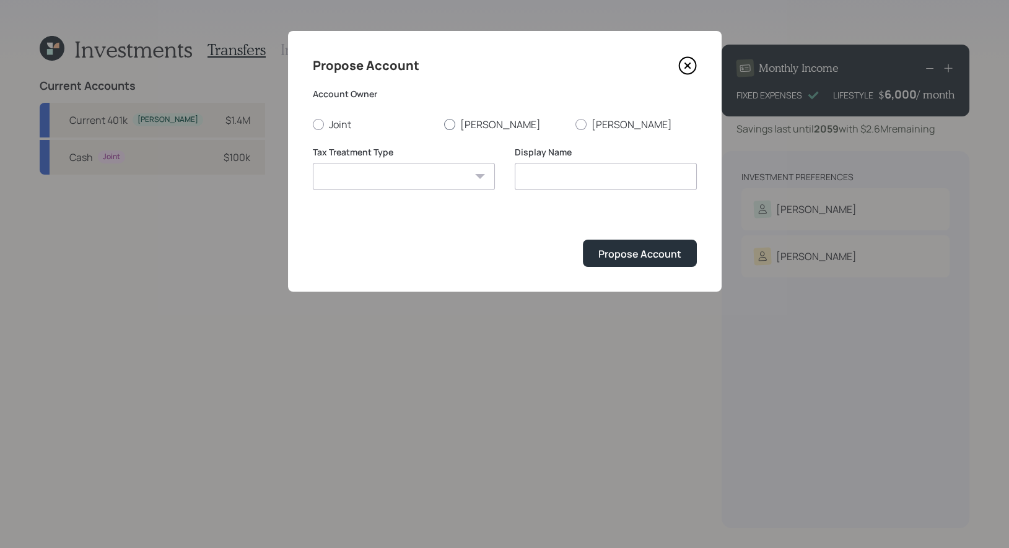
click at [450, 126] on div at bounding box center [449, 124] width 11 height 11
click at [444, 125] on input "[PERSON_NAME]" at bounding box center [444, 124] width 1 height 1
radio input "true"
click at [444, 182] on select "[PERSON_NAME] Taxable Traditional" at bounding box center [404, 176] width 182 height 27
select select "traditional"
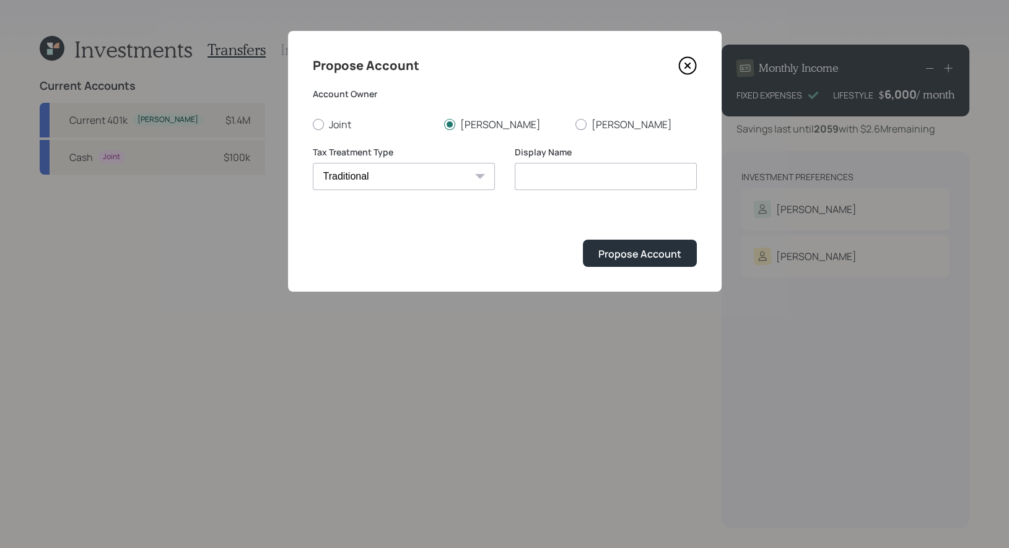
click at [313, 163] on select "[PERSON_NAME] Taxable Traditional" at bounding box center [404, 176] width 182 height 27
click at [629, 175] on input "Traditional" at bounding box center [606, 176] width 182 height 27
type input "Rollover IRA"
click at [655, 256] on div "Propose Account" at bounding box center [639, 254] width 83 height 14
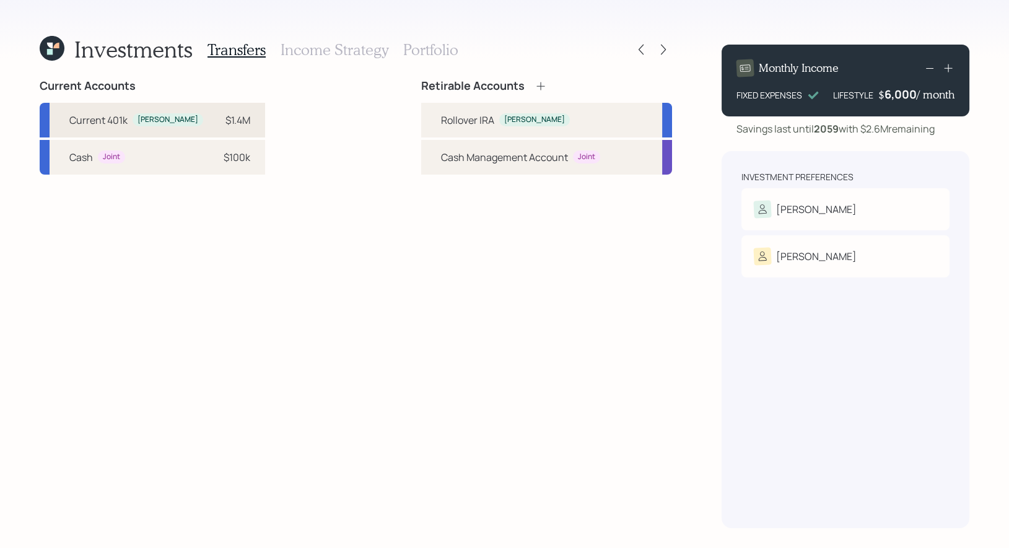
click at [213, 121] on div "$1.4M" at bounding box center [231, 120] width 37 height 15
click at [442, 122] on div "Rollover IRA" at bounding box center [467, 120] width 53 height 15
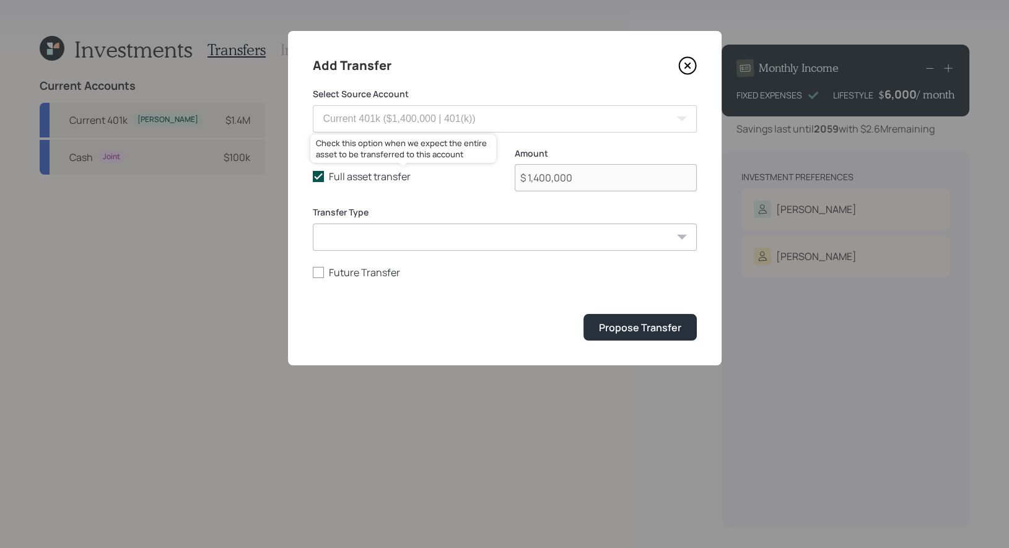
click at [317, 178] on polyline at bounding box center [318, 176] width 7 height 5
click at [313, 177] on input "Full asset transfer" at bounding box center [312, 177] width 1 height 1
checkbox input "false"
click at [600, 185] on input "$ 1,400,000" at bounding box center [606, 177] width 182 height 27
click at [541, 179] on input "$ 1,400,000" at bounding box center [606, 177] width 182 height 27
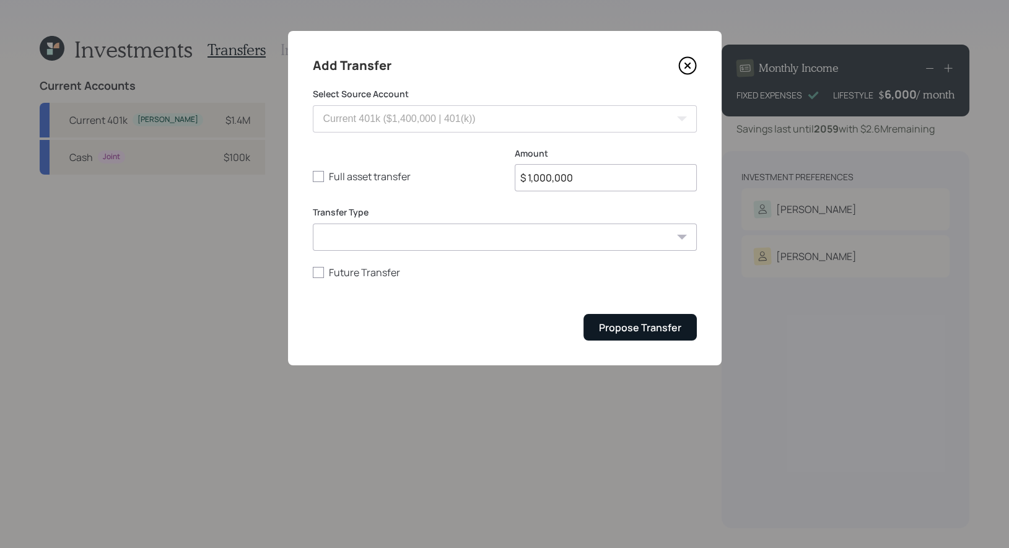
type input "$ 1,000,000"
click at [606, 331] on div "Propose Transfer" at bounding box center [640, 328] width 82 height 14
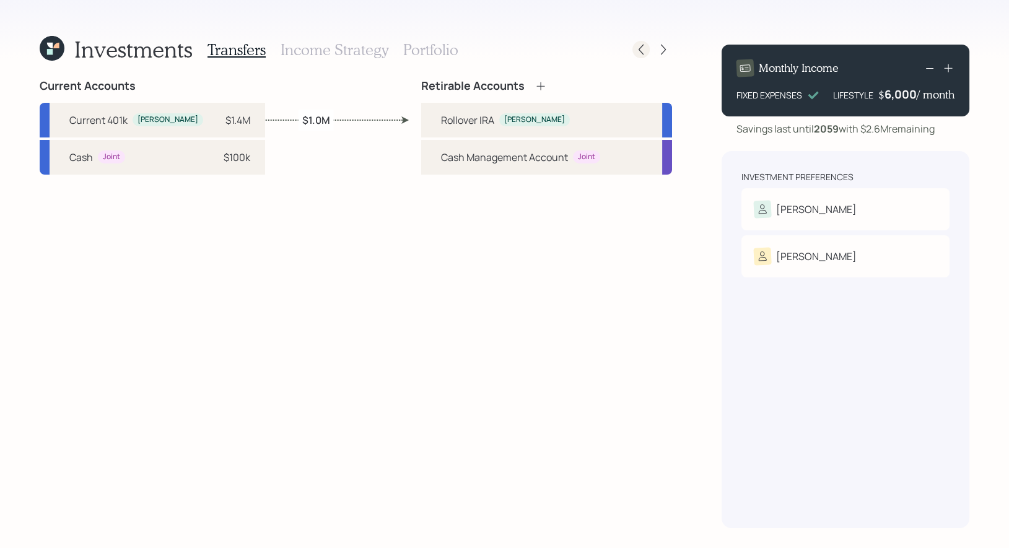
click at [643, 51] on icon at bounding box center [641, 49] width 12 height 12
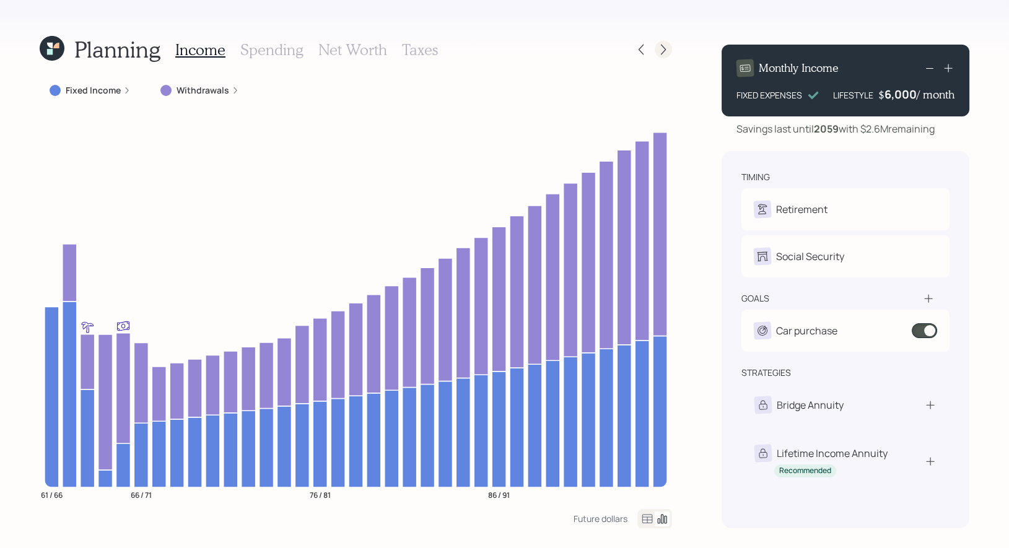
click at [663, 46] on icon at bounding box center [663, 49] width 12 height 12
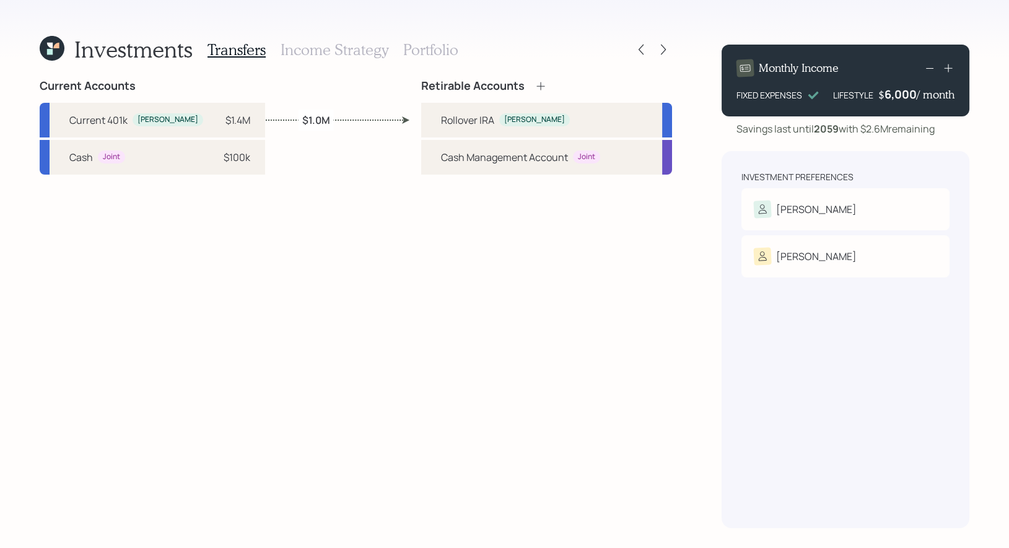
click at [359, 55] on h3 "Income Strategy" at bounding box center [335, 50] width 108 height 18
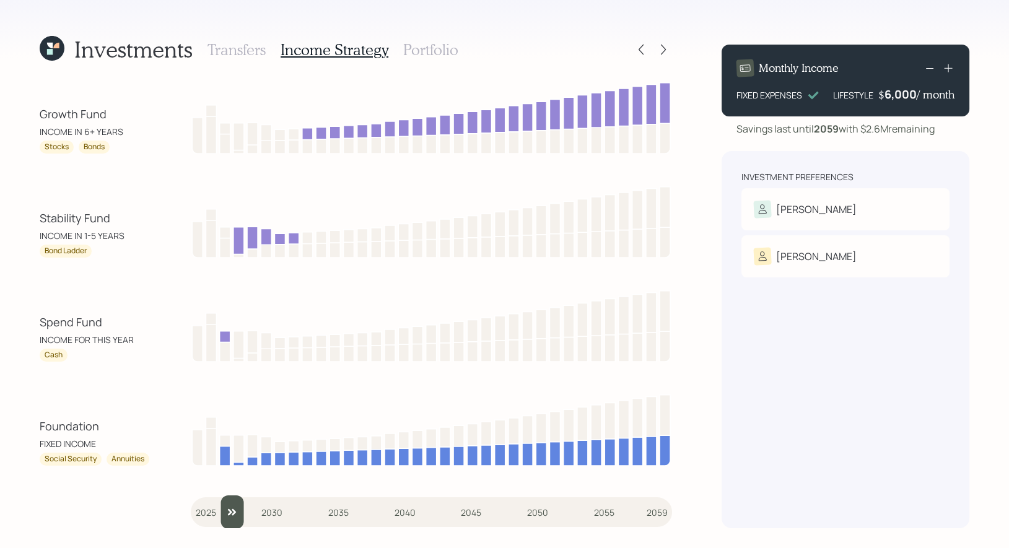
drag, startPoint x: 211, startPoint y: 514, endPoint x: 224, endPoint y: 513, distance: 13.0
type input "2027"
click at [224, 513] on input "slider" at bounding box center [431, 512] width 481 height 33
click at [416, 47] on h3 "Portfolio" at bounding box center [430, 50] width 55 height 18
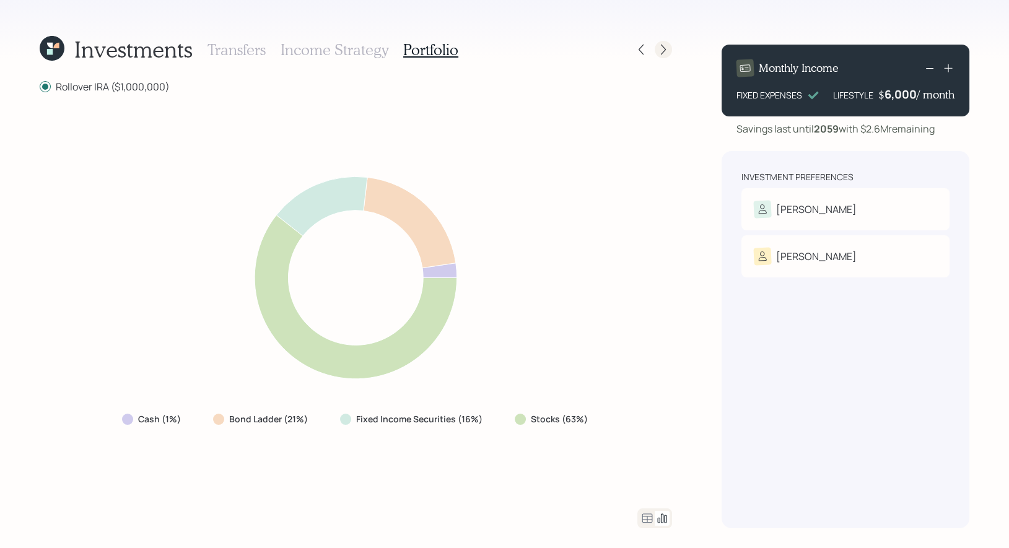
click at [666, 47] on icon at bounding box center [663, 49] width 12 height 12
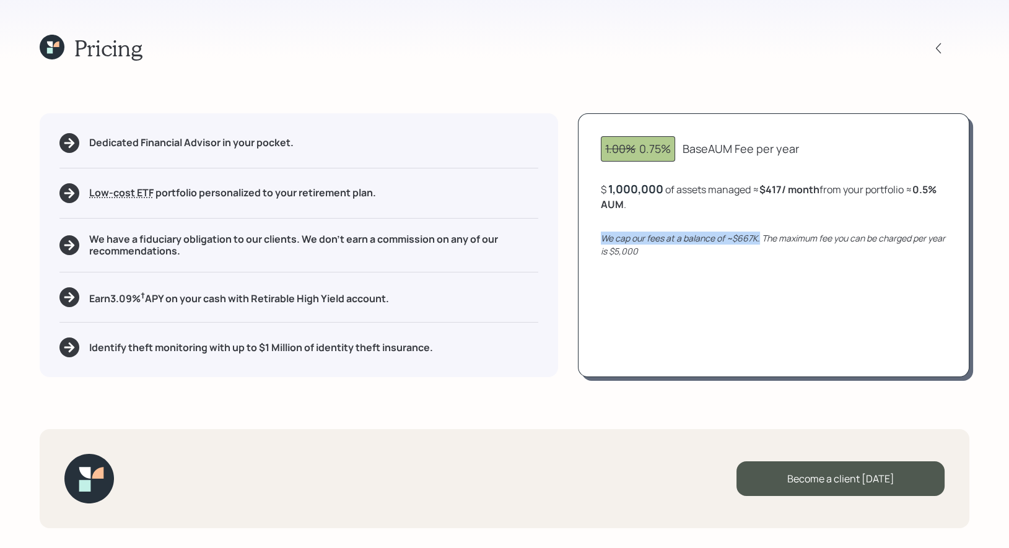
drag, startPoint x: 761, startPoint y: 240, endPoint x: 601, endPoint y: 242, distance: 159.8
click at [601, 242] on div "1.00% 0.75% Base AUM Fee per year $ 1,000,000 of assets managed ≈ $417 / month …" at bounding box center [774, 245] width 392 height 264
drag, startPoint x: 945, startPoint y: 191, endPoint x: 922, endPoint y: 191, distance: 22.9
click at [922, 191] on div "$ 1,000,000 of assets managed ≈ $417 / month from your portfolio ≈ 0.5 % AUM ." at bounding box center [774, 197] width 346 height 30
click at [51, 46] on icon at bounding box center [52, 47] width 25 height 25
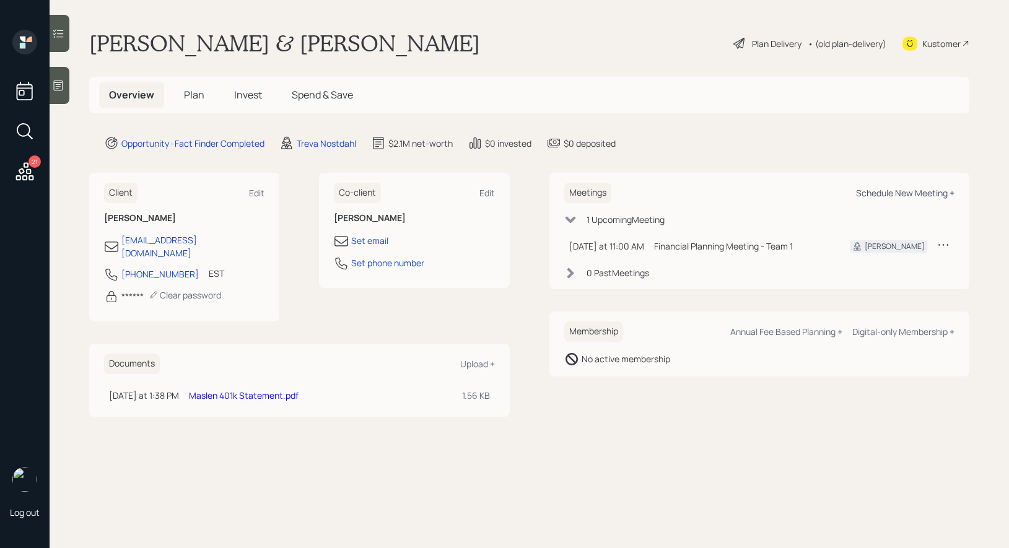
click at [891, 193] on div "Schedule New Meeting +" at bounding box center [905, 193] width 98 height 12
select select "8b79112e-3cfb-44f9-89e7-15267fe946c1"
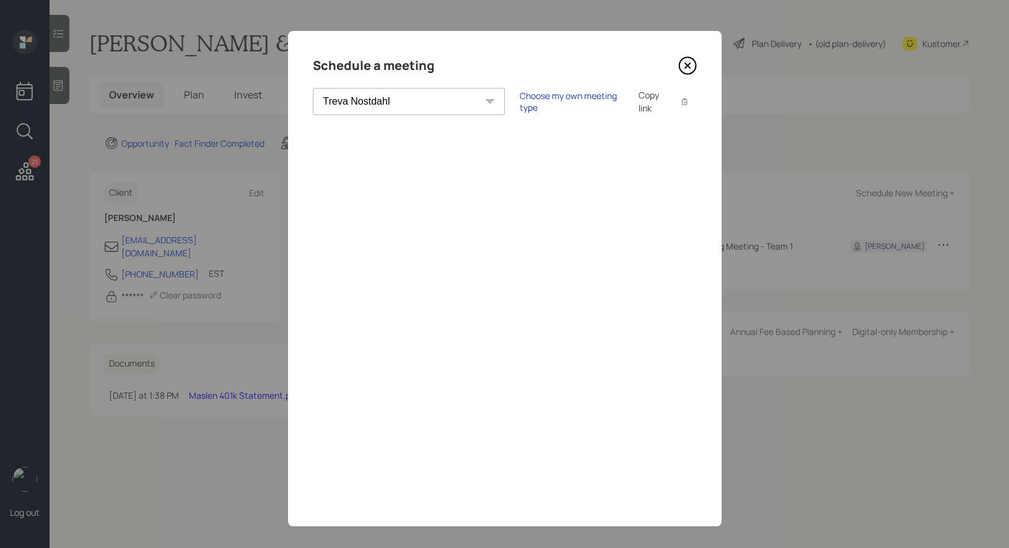
click at [520, 101] on div "Choose my own meeting type" at bounding box center [572, 102] width 104 height 24
click at [686, 66] on icon at bounding box center [687, 65] width 5 height 5
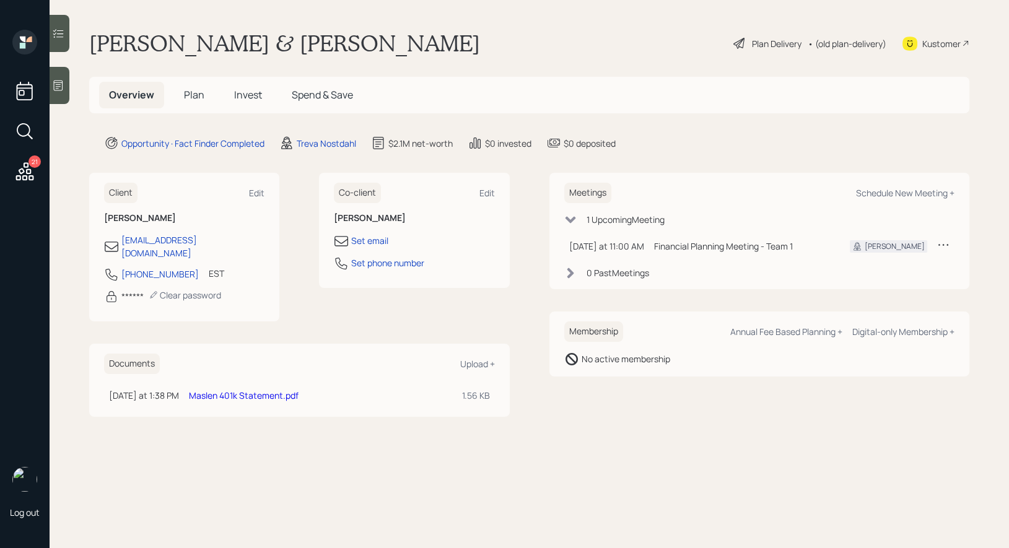
click at [199, 94] on span "Plan" at bounding box center [194, 95] width 20 height 14
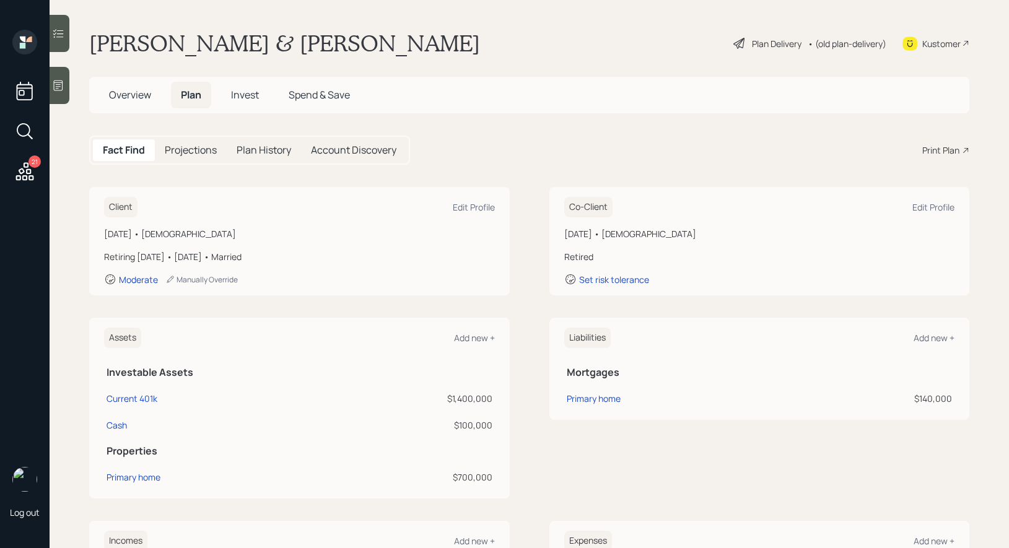
click at [937, 146] on div "Print Plan" at bounding box center [940, 150] width 37 height 13
